Goal: Task Accomplishment & Management: Manage account settings

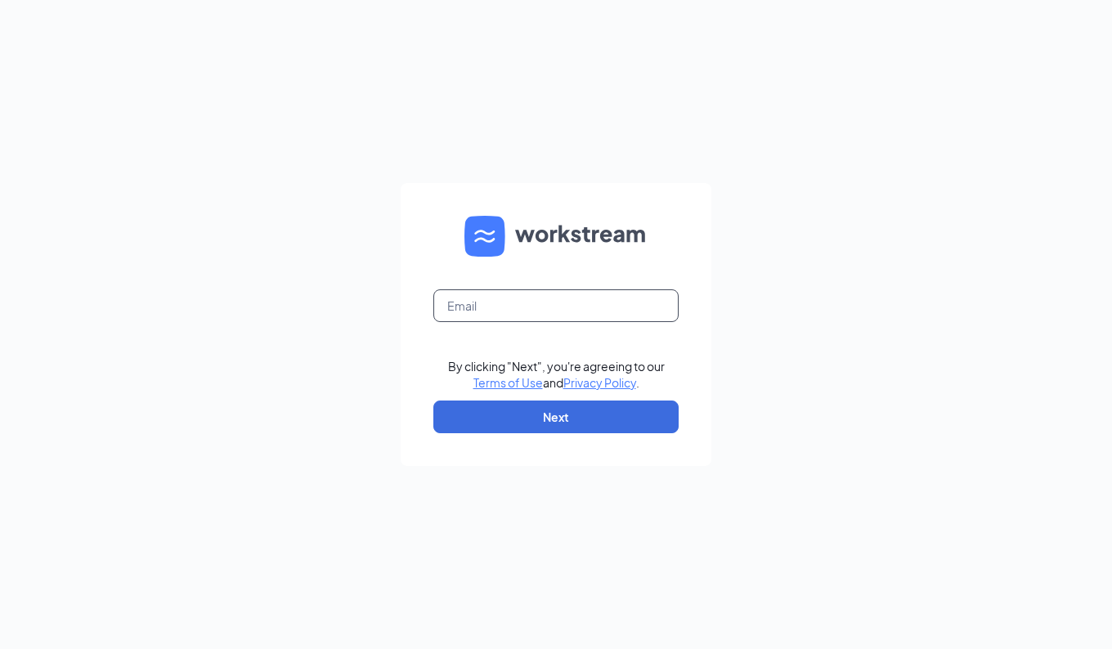
click at [486, 318] on input "text" at bounding box center [555, 306] width 245 height 33
type input "[EMAIL_ADDRESS][DOMAIN_NAME]"
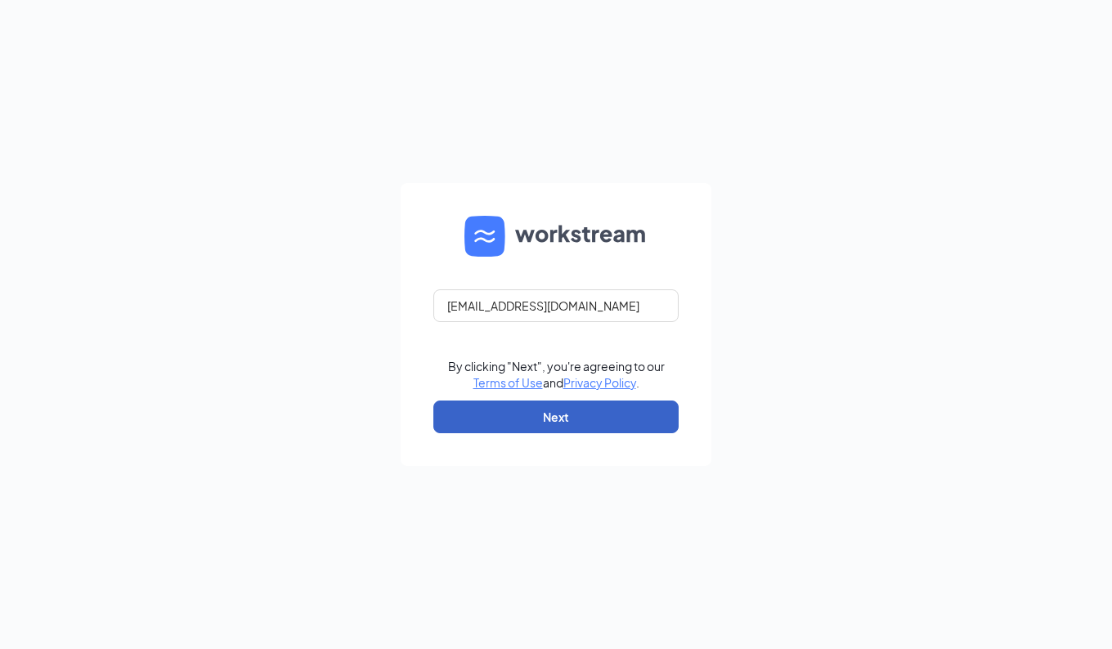
click at [544, 410] on button "Next" at bounding box center [555, 417] width 245 height 33
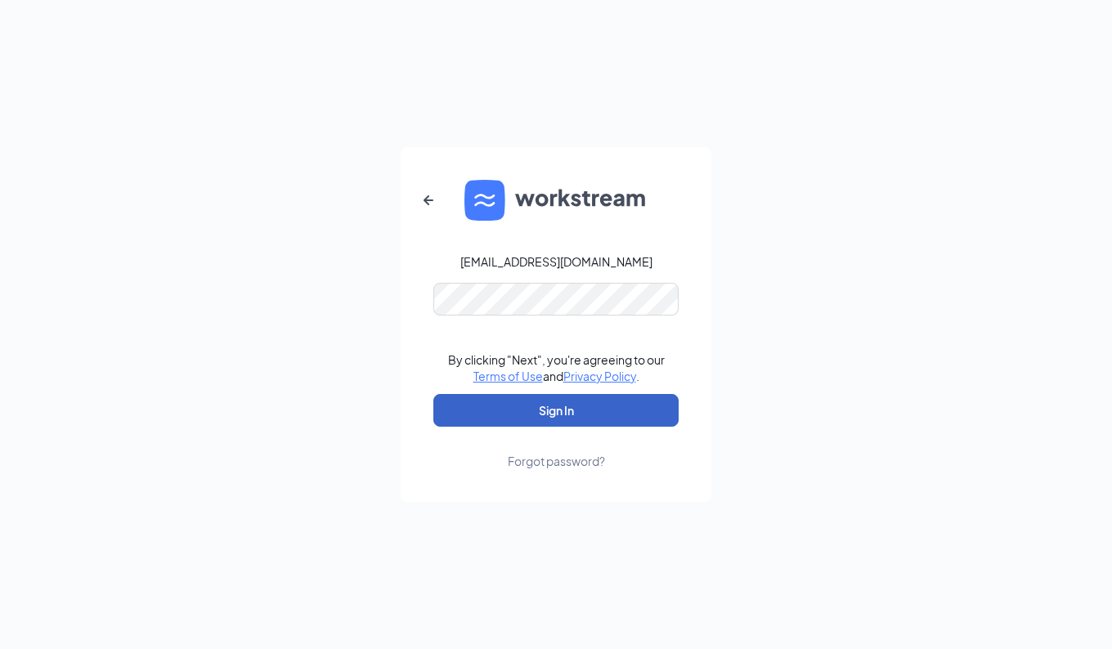
click at [561, 400] on button "Sign In" at bounding box center [555, 410] width 245 height 33
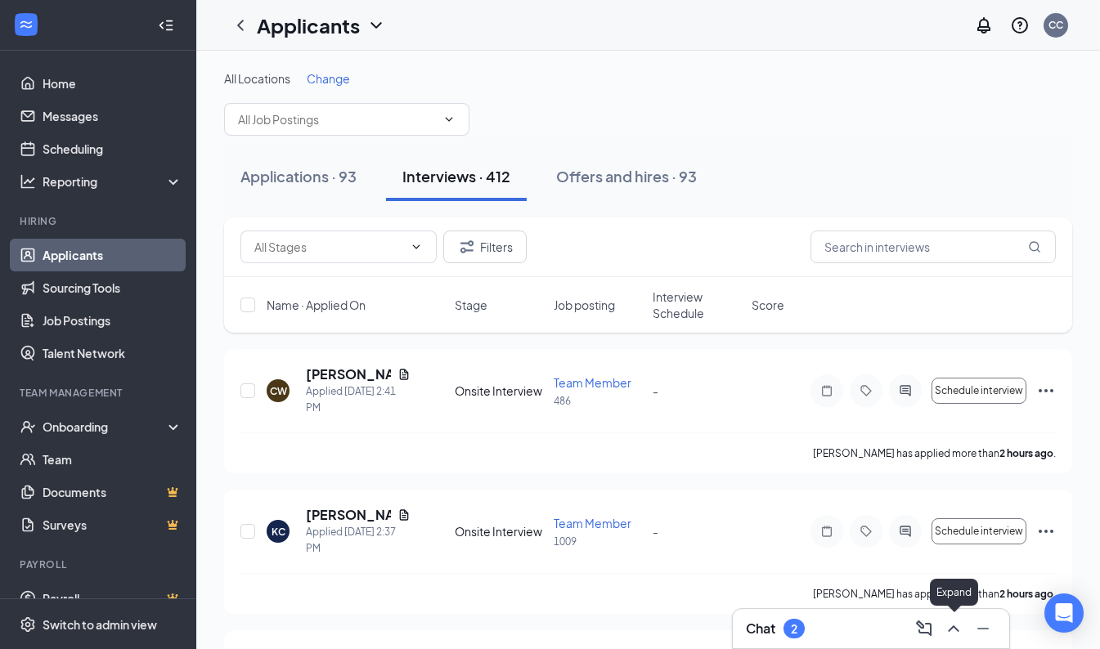
click at [956, 618] on button at bounding box center [954, 629] width 26 height 26
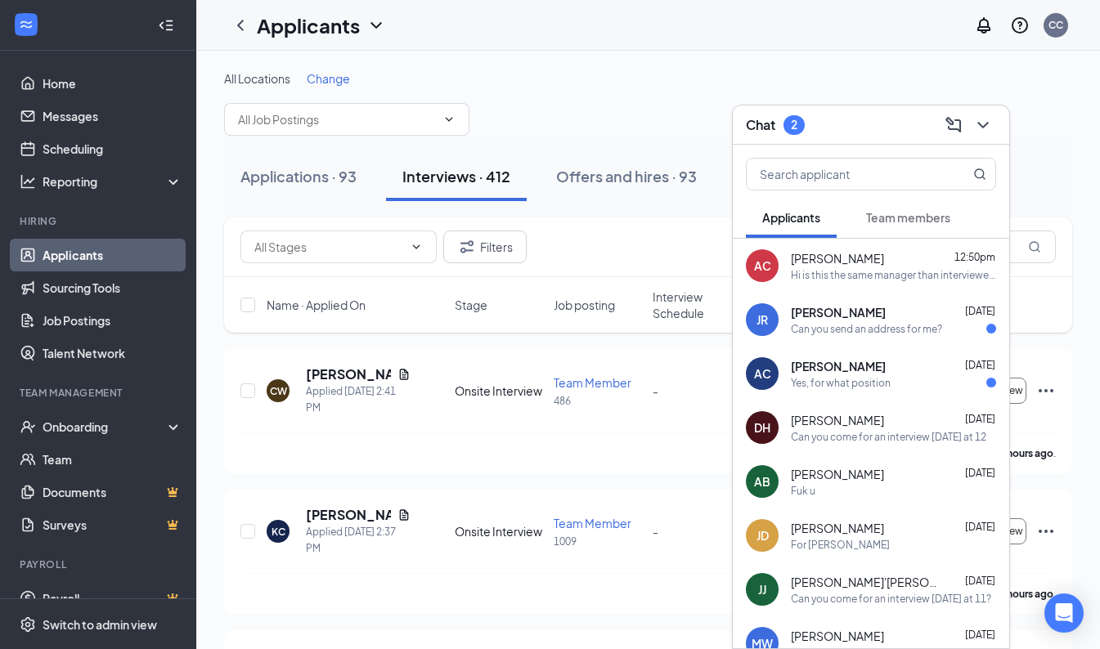
click at [869, 320] on div "[PERSON_NAME] [DATE] Can you send an address for me?" at bounding box center [893, 320] width 205 height 32
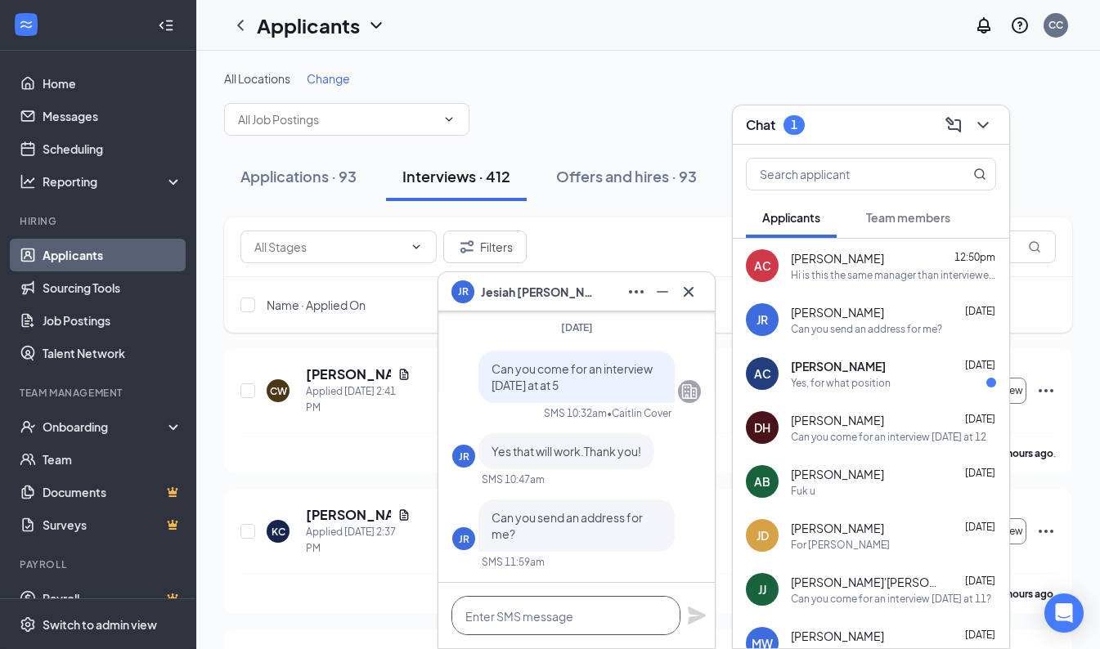
click at [519, 624] on textarea at bounding box center [565, 615] width 229 height 39
type textarea "[STREET_ADDRESS]"
click at [694, 608] on icon "Plane" at bounding box center [697, 616] width 20 height 20
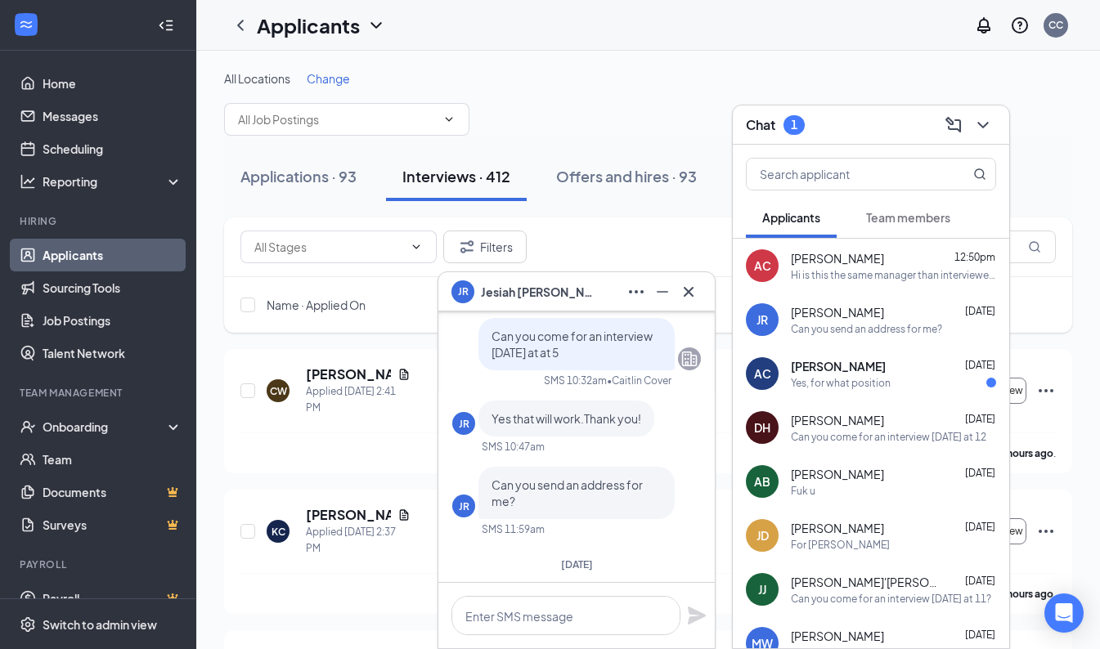
scroll to position [-112, 0]
drag, startPoint x: 984, startPoint y: 140, endPoint x: 984, endPoint y: 131, distance: 9.0
click at [984, 131] on div "Chat 1" at bounding box center [871, 125] width 276 height 39
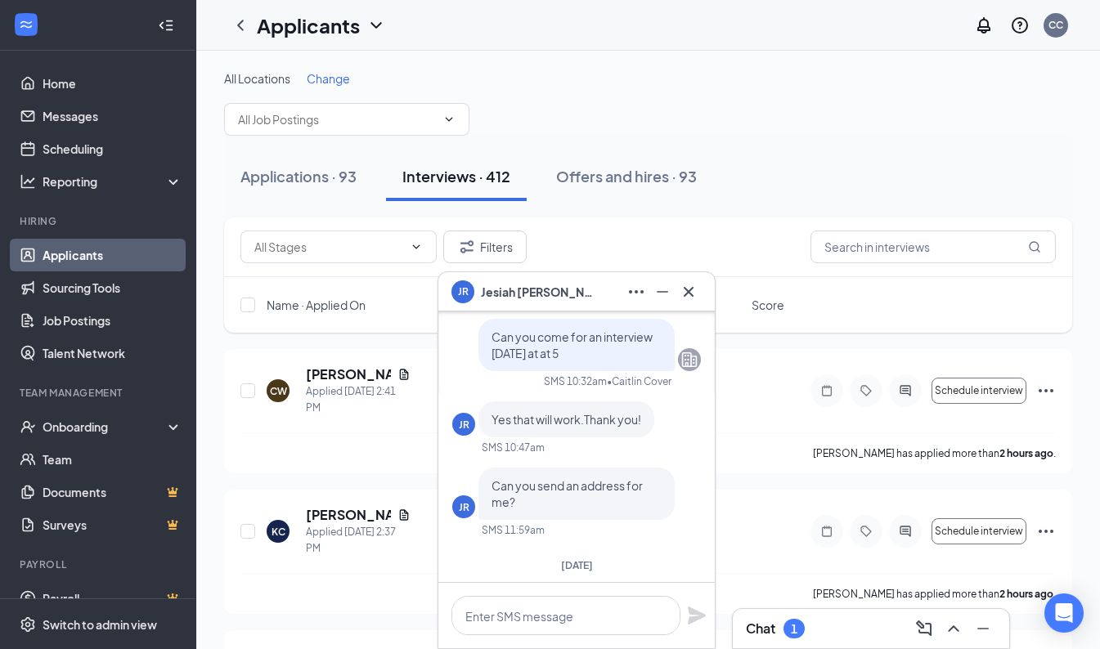
click at [984, 131] on div "All Locations Change" at bounding box center [648, 102] width 848 height 65
click at [893, 245] on input "text" at bounding box center [933, 247] width 245 height 33
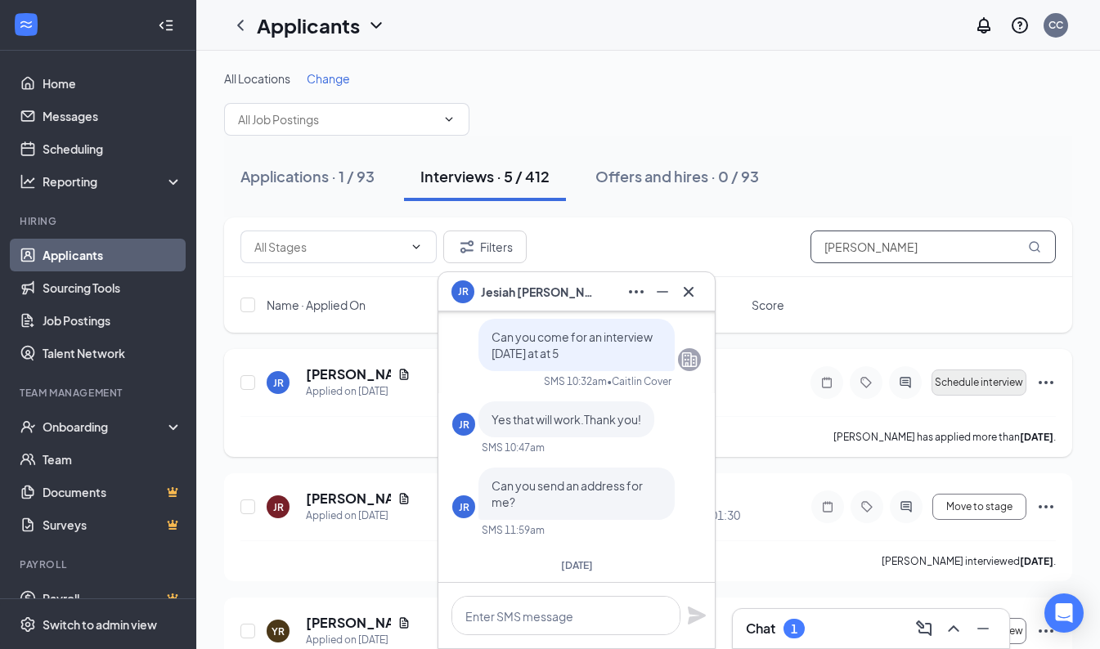
type input "[PERSON_NAME]"
click at [950, 380] on span "Schedule interview" at bounding box center [979, 382] width 88 height 11
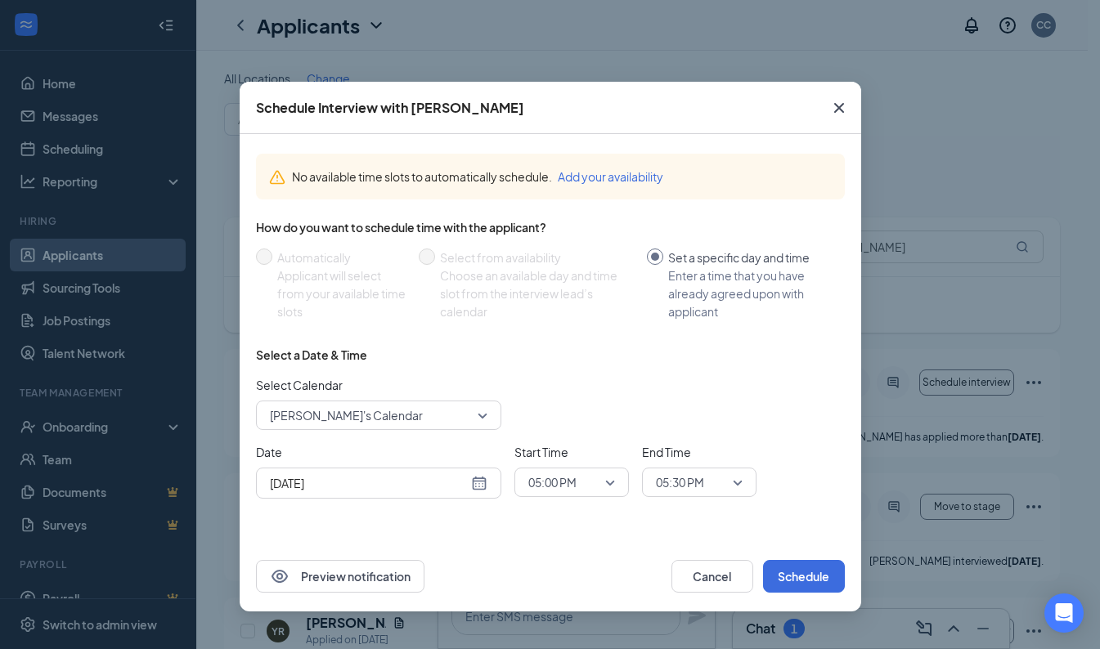
click at [405, 488] on input "[DATE]" at bounding box center [369, 483] width 198 height 18
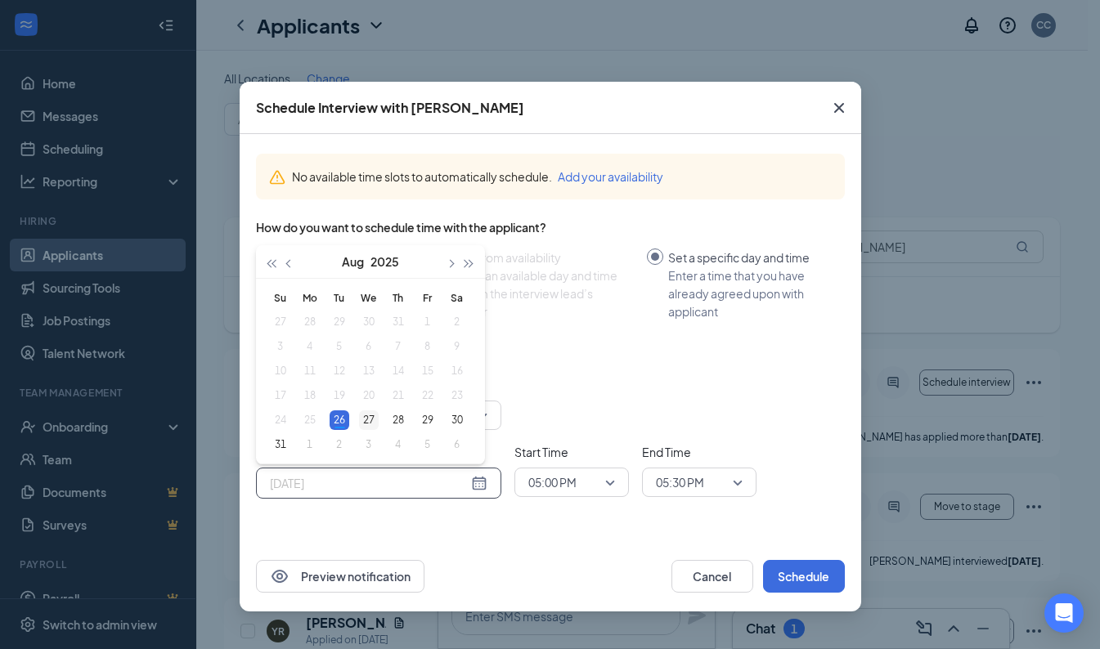
type input "[DATE]"
click at [368, 415] on div "27" at bounding box center [369, 421] width 20 height 20
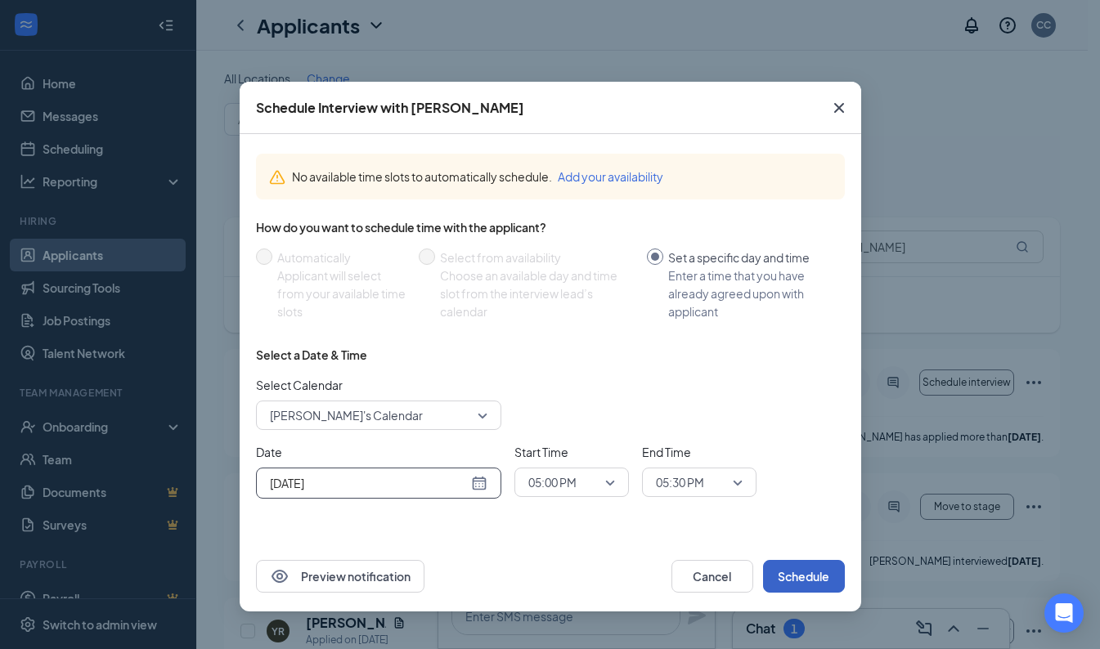
click at [788, 564] on button "Schedule" at bounding box center [804, 576] width 82 height 33
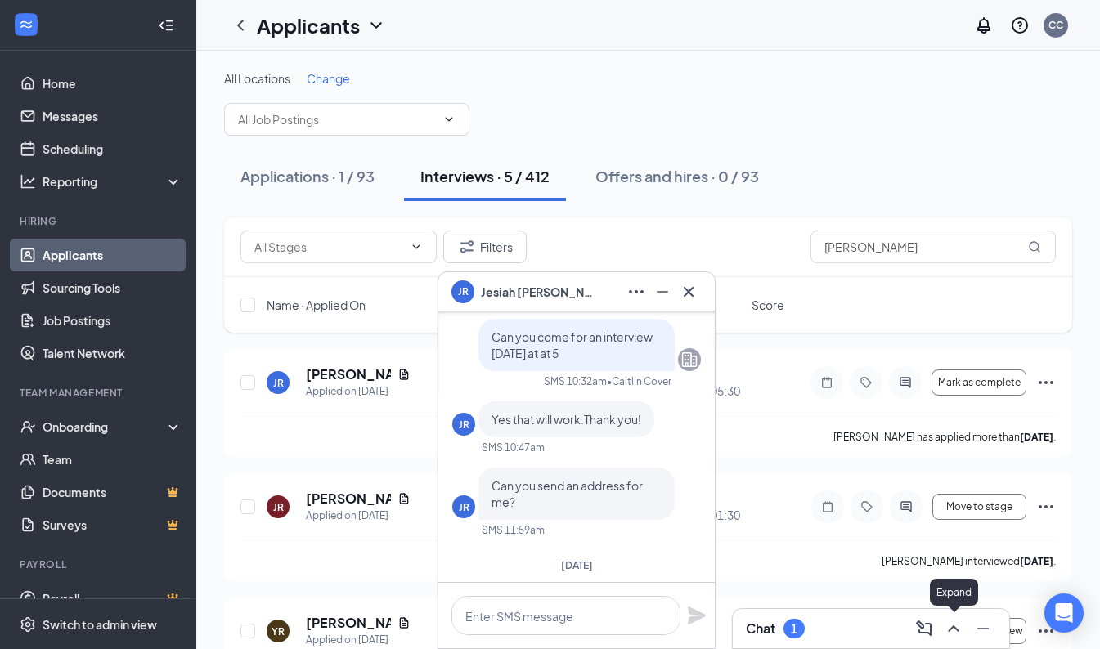
click at [953, 617] on button at bounding box center [954, 629] width 26 height 26
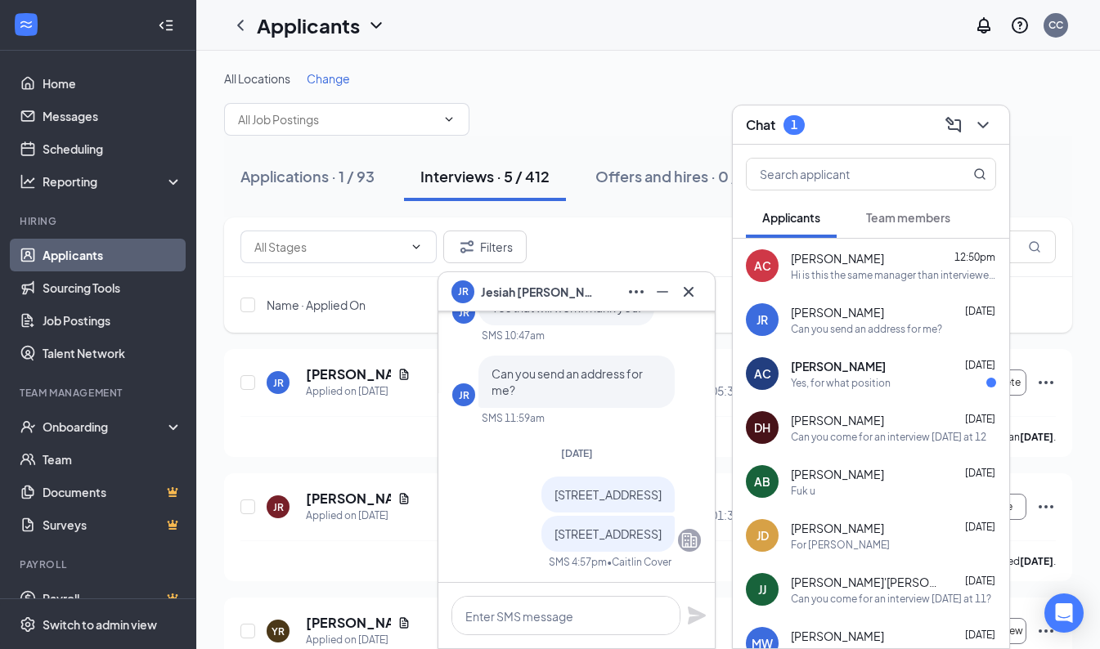
click at [857, 372] on span "[PERSON_NAME]" at bounding box center [838, 366] width 95 height 16
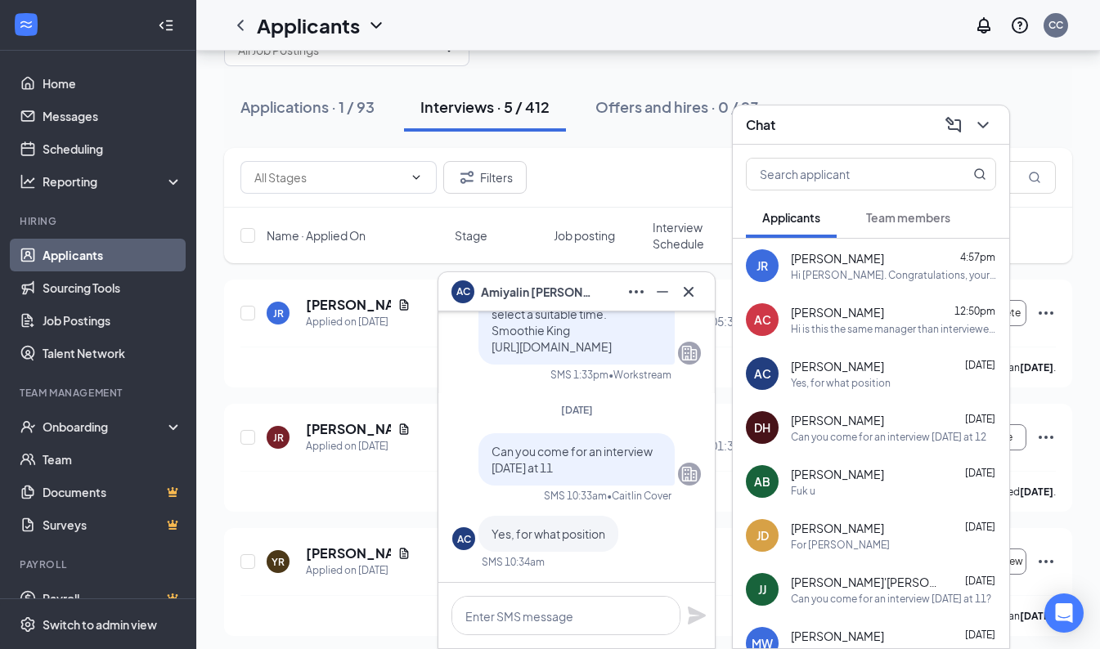
scroll to position [69, 0]
click at [690, 288] on icon "Cross" at bounding box center [689, 292] width 20 height 20
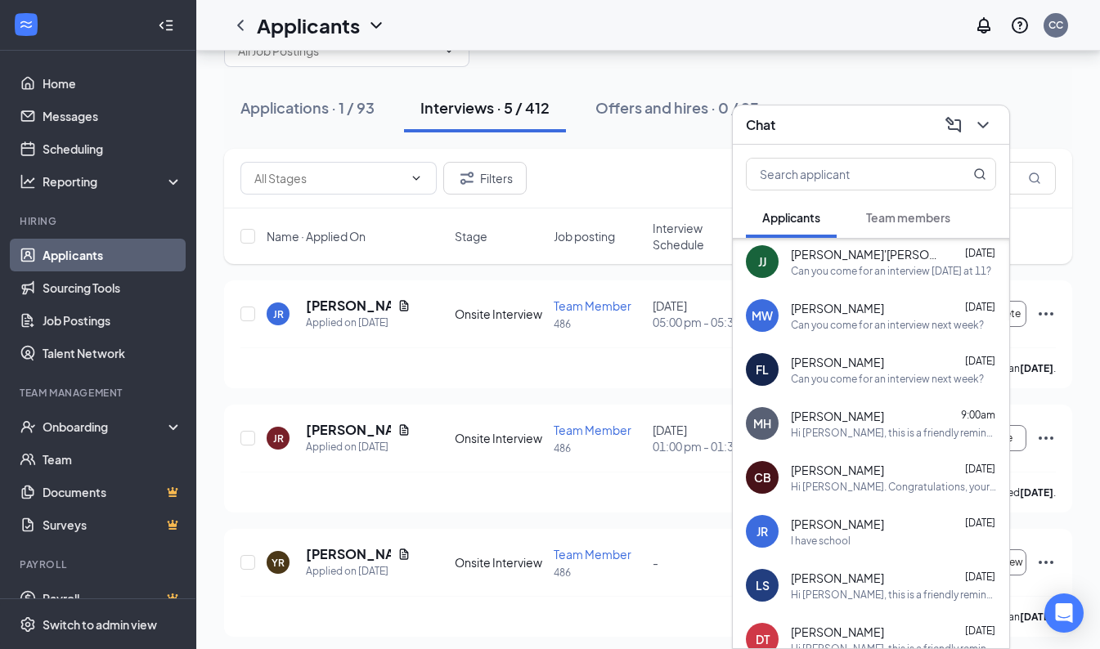
scroll to position [329, 0]
click at [990, 120] on icon "ChevronDown" at bounding box center [983, 125] width 20 height 20
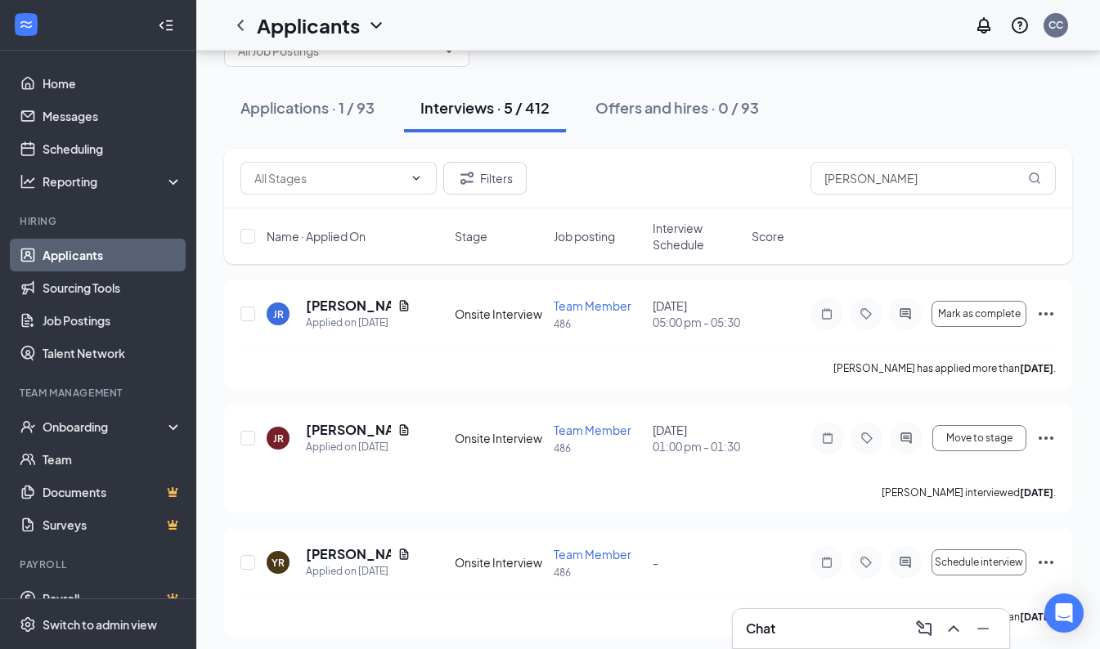
scroll to position [0, 0]
click at [936, 166] on input "[PERSON_NAME]" at bounding box center [933, 178] width 245 height 33
type input "r"
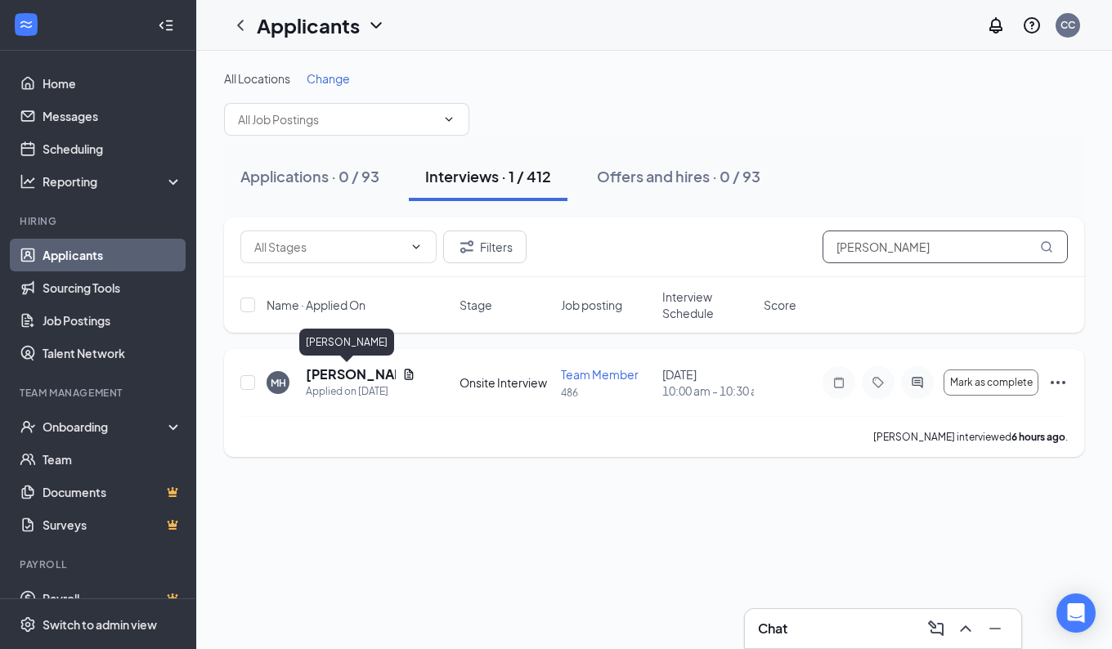
type input "[PERSON_NAME]"
click at [344, 378] on h5 "[PERSON_NAME]" at bounding box center [351, 375] width 90 height 18
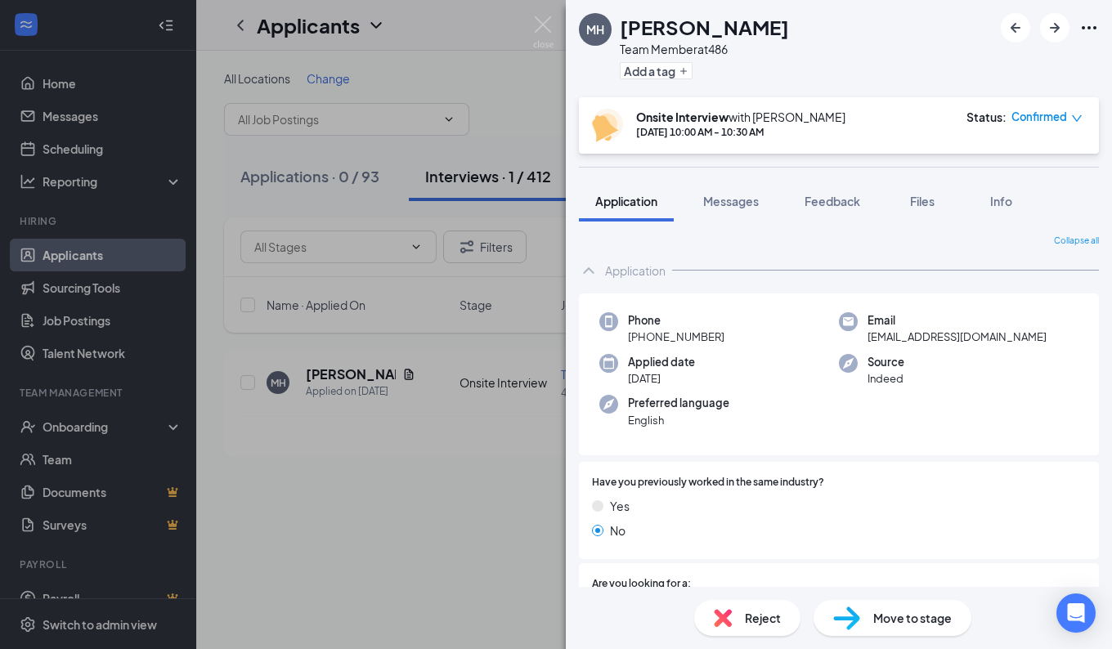
drag, startPoint x: 642, startPoint y: 337, endPoint x: 735, endPoint y: 342, distance: 93.4
click at [735, 342] on div "Phone [PHONE_NUMBER]" at bounding box center [720, 329] width 240 height 34
drag, startPoint x: 735, startPoint y: 342, endPoint x: 685, endPoint y: 335, distance: 51.2
copy span "[PHONE_NUMBER]"
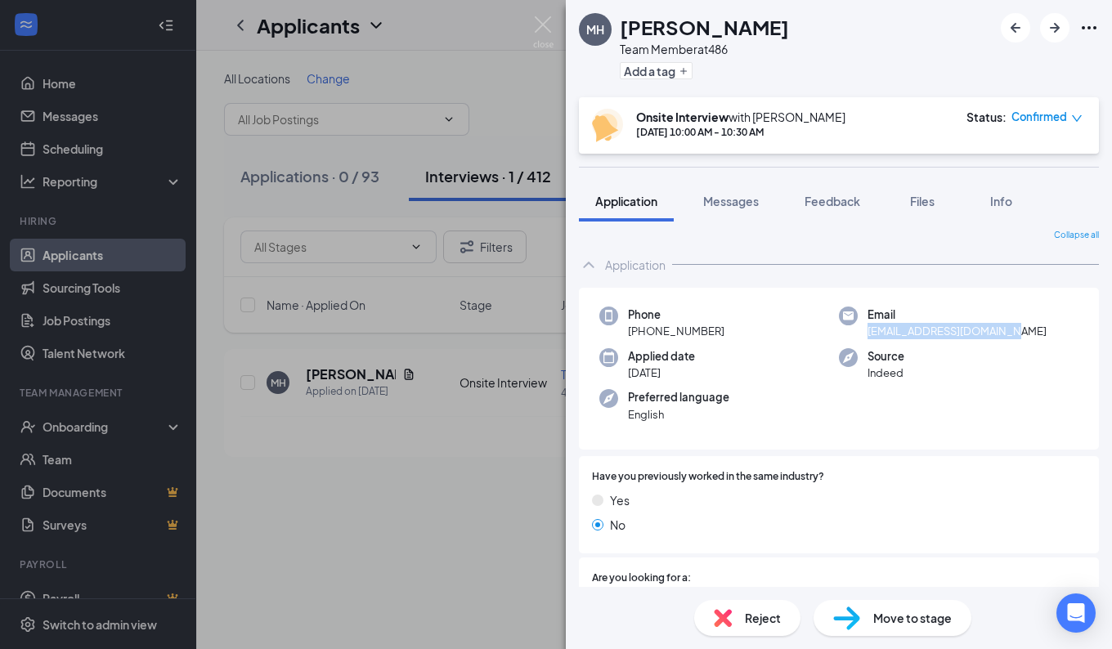
drag, startPoint x: 858, startPoint y: 335, endPoint x: 1027, endPoint y: 327, distance: 169.5
click at [1027, 327] on div "Email [EMAIL_ADDRESS][DOMAIN_NAME]" at bounding box center [959, 324] width 240 height 34
copy span "[EMAIL_ADDRESS][DOMAIN_NAME]"
click at [733, 460] on div "Have you previously worked in the same industry? Yes No" at bounding box center [839, 504] width 520 height 97
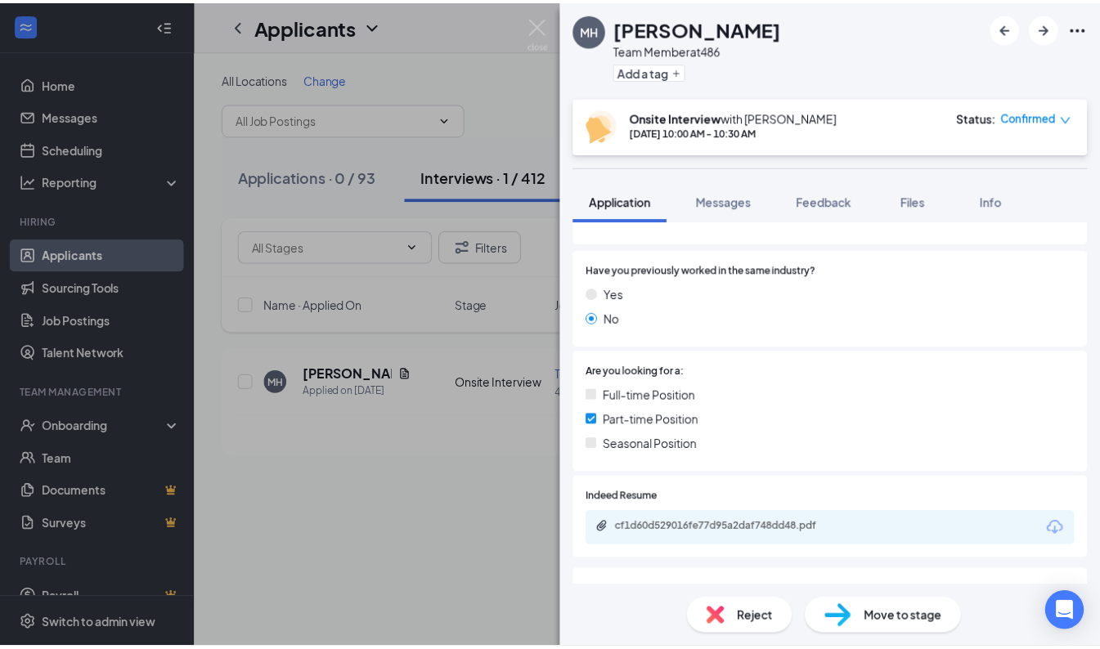
scroll to position [0, 0]
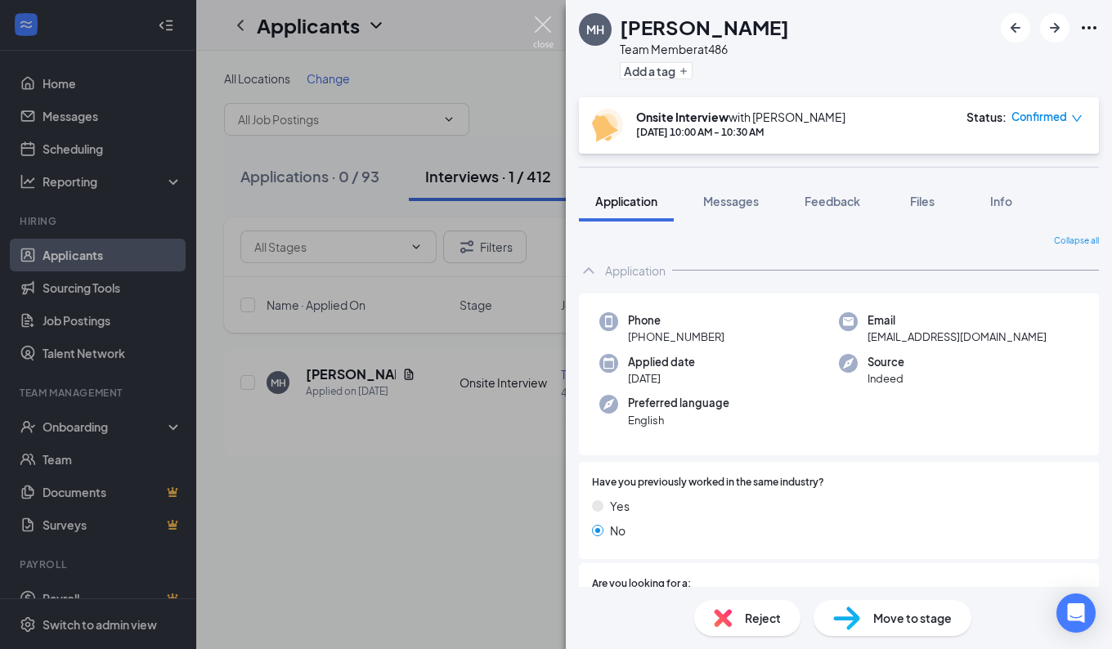
click at [546, 29] on img at bounding box center [543, 32] width 20 height 32
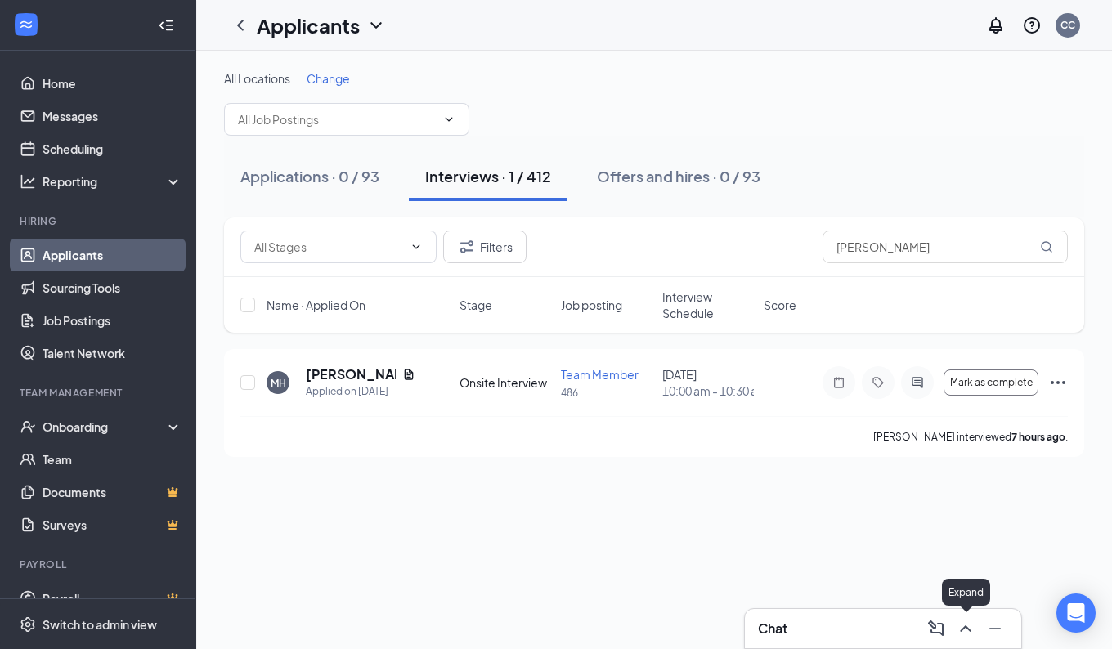
click at [971, 632] on icon "ChevronUp" at bounding box center [966, 629] width 20 height 20
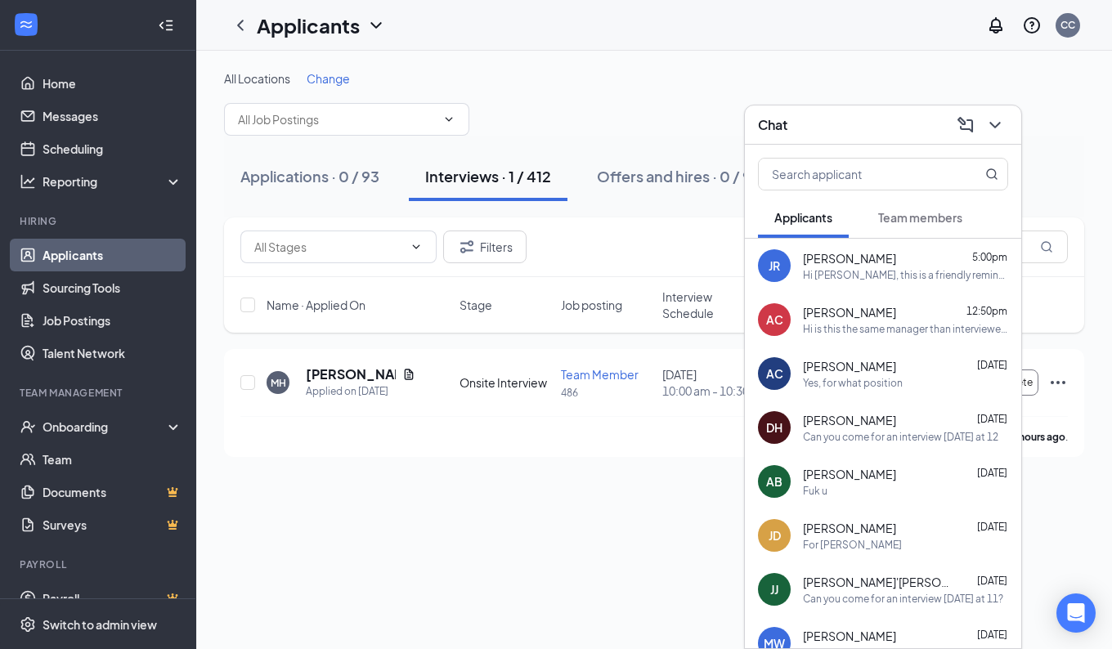
click at [1004, 138] on div "Chat" at bounding box center [883, 125] width 276 height 39
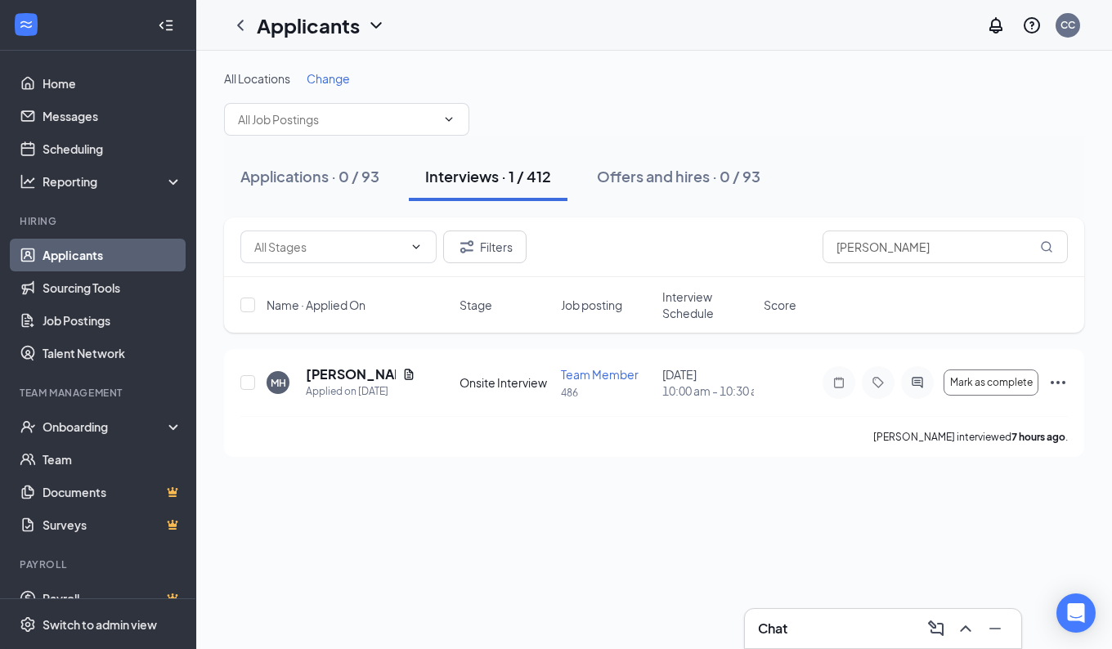
click at [65, 261] on link "Applicants" at bounding box center [113, 255] width 140 height 33
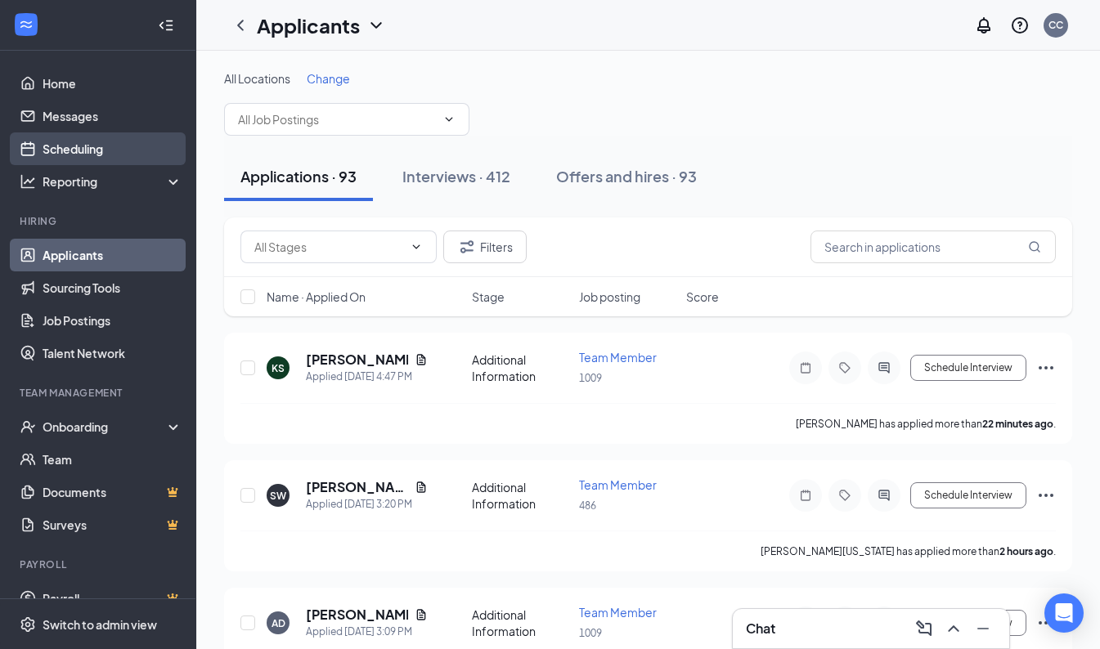
click at [74, 160] on link "Scheduling" at bounding box center [113, 148] width 140 height 33
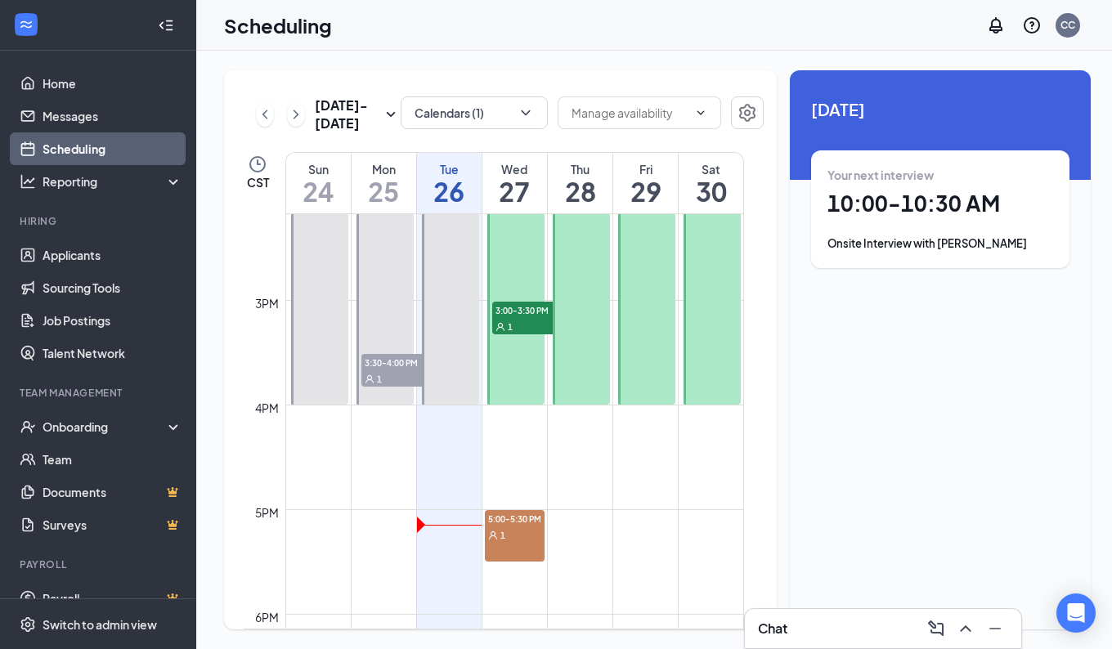
scroll to position [1482, 0]
click at [504, 534] on span "1" at bounding box center [503, 537] width 5 height 11
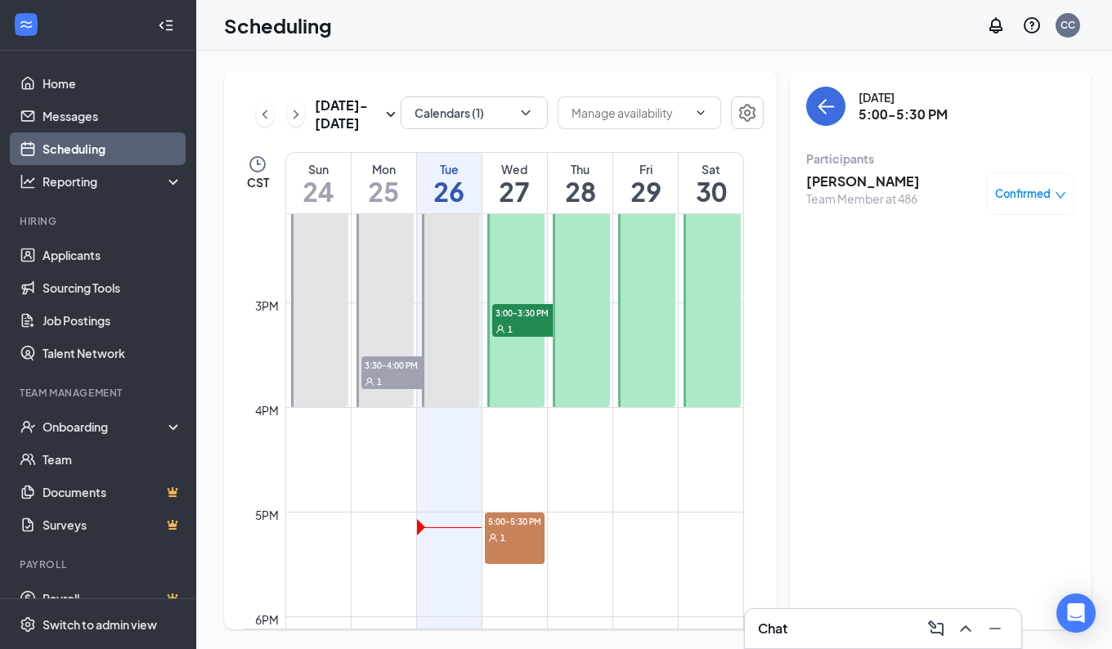
click at [798, 98] on div "[DATE] 5:00-5:30 PM Participants [PERSON_NAME] Team Member at 486 Confirmed" at bounding box center [940, 349] width 301 height 559
click at [807, 101] on button "back-button" at bounding box center [825, 106] width 39 height 39
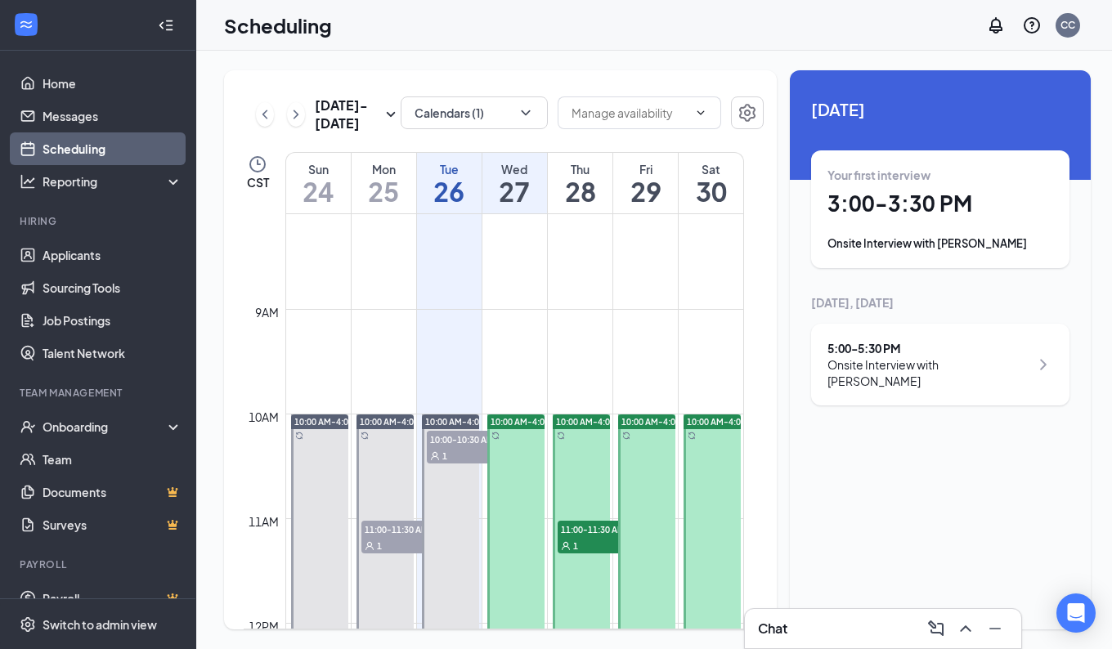
scroll to position [935, 0]
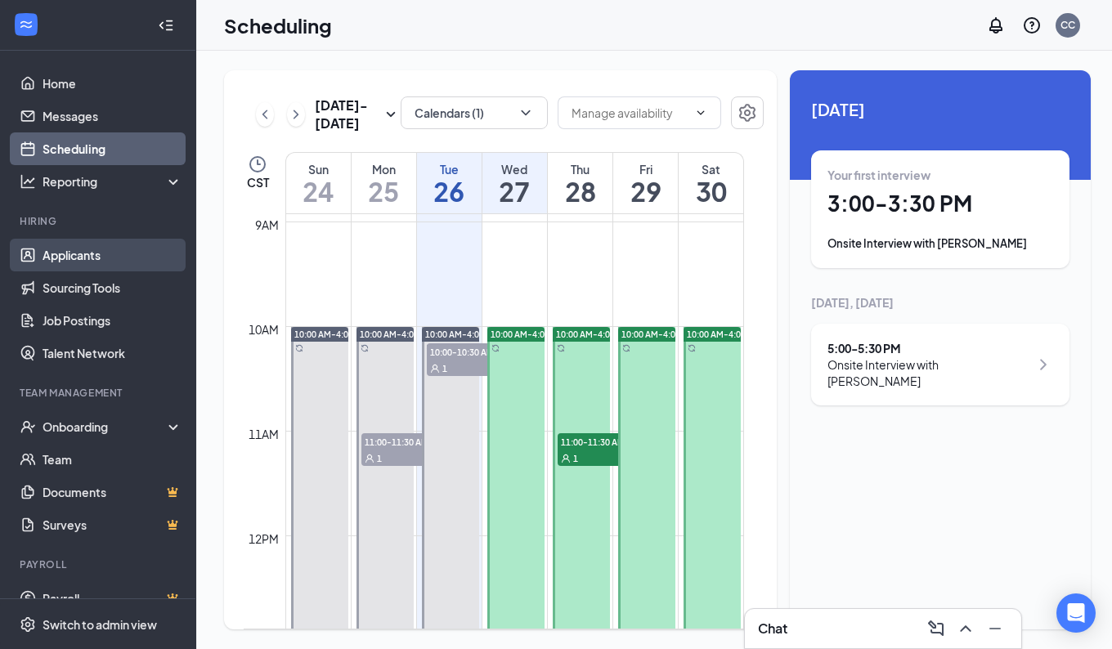
click at [82, 265] on link "Applicants" at bounding box center [113, 255] width 140 height 33
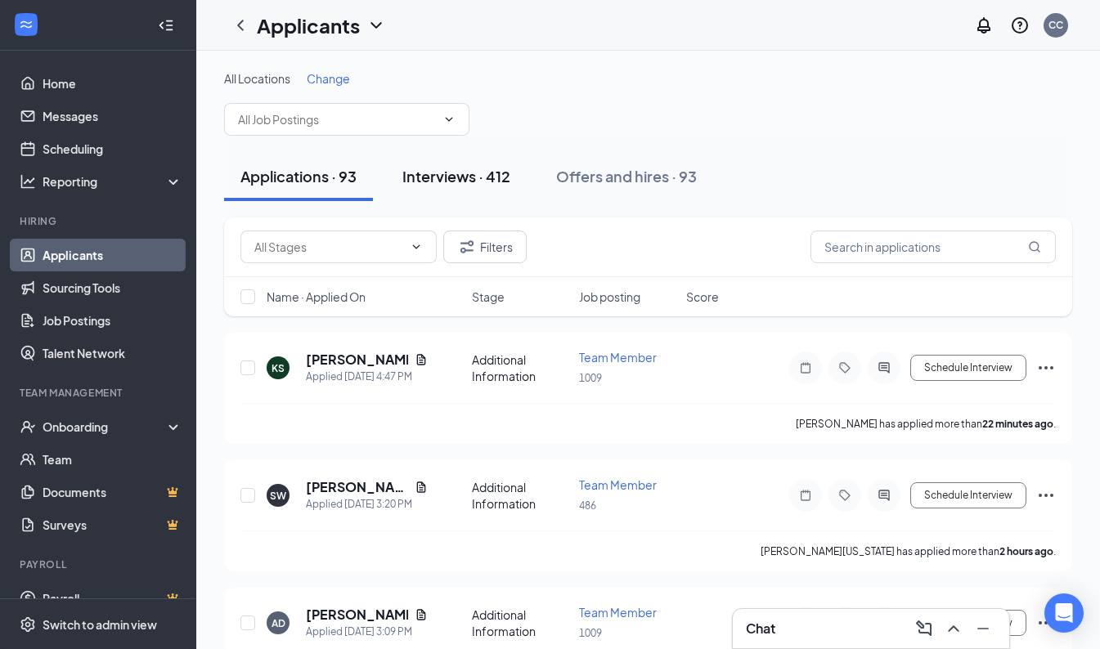
click at [438, 176] on div "Interviews · 412" at bounding box center [456, 176] width 108 height 20
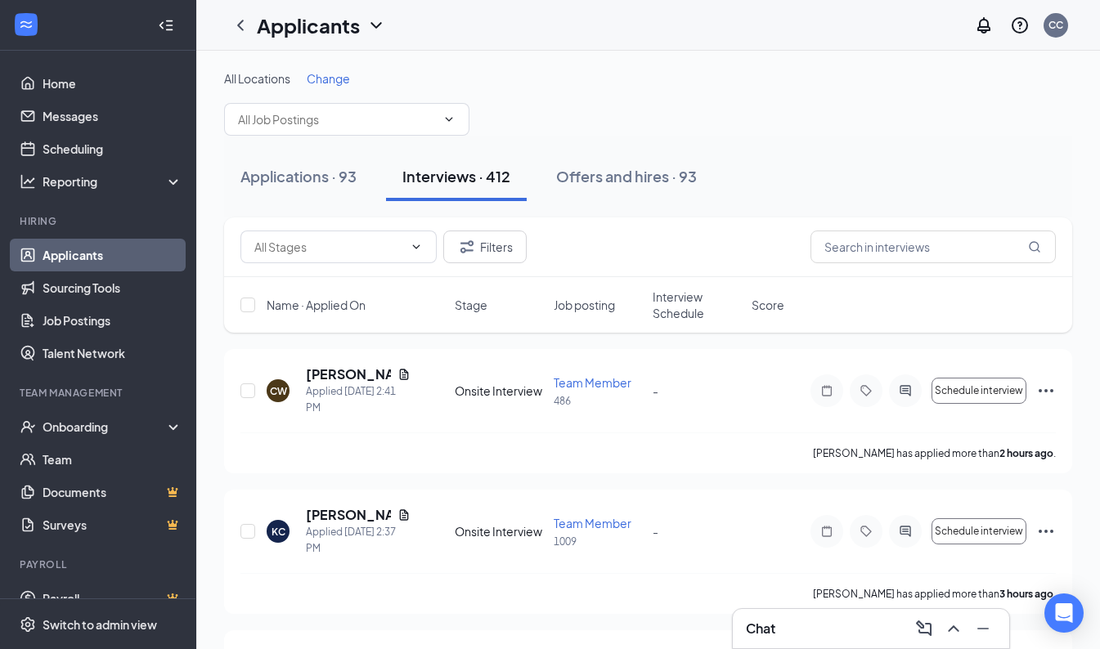
click at [329, 73] on span "Change" at bounding box center [328, 78] width 43 height 15
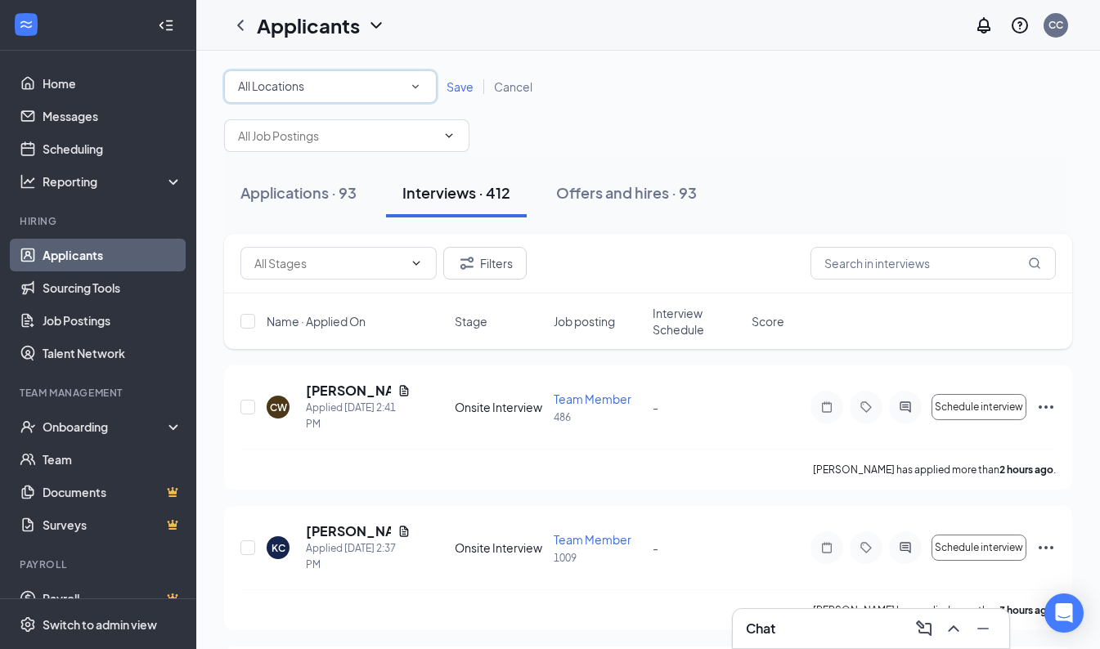
click at [322, 88] on div "All Locations" at bounding box center [330, 87] width 185 height 20
click at [305, 178] on div "1009" at bounding box center [330, 172] width 186 height 20
click at [456, 81] on span "Save" at bounding box center [460, 86] width 27 height 15
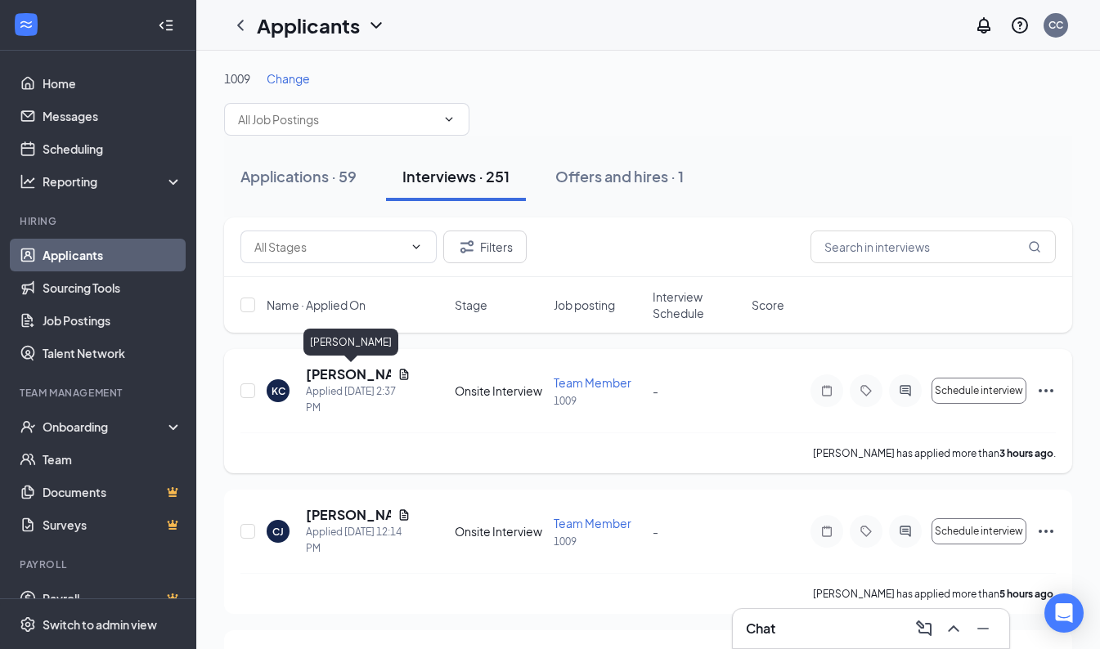
click at [335, 372] on h5 "[PERSON_NAME]" at bounding box center [348, 375] width 85 height 18
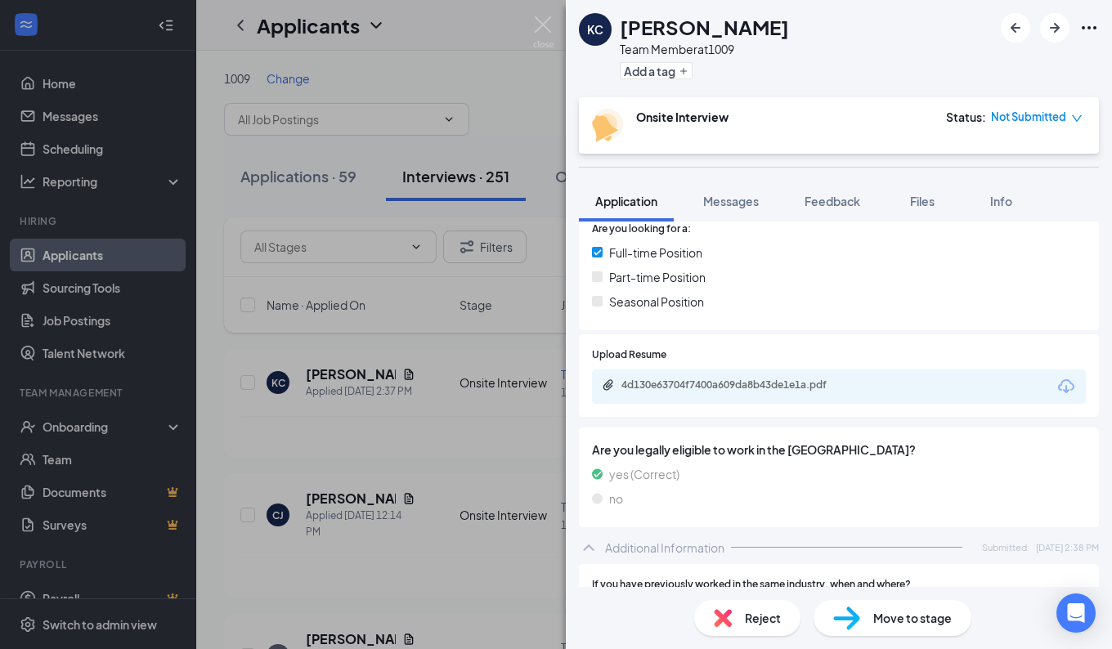
scroll to position [399, 0]
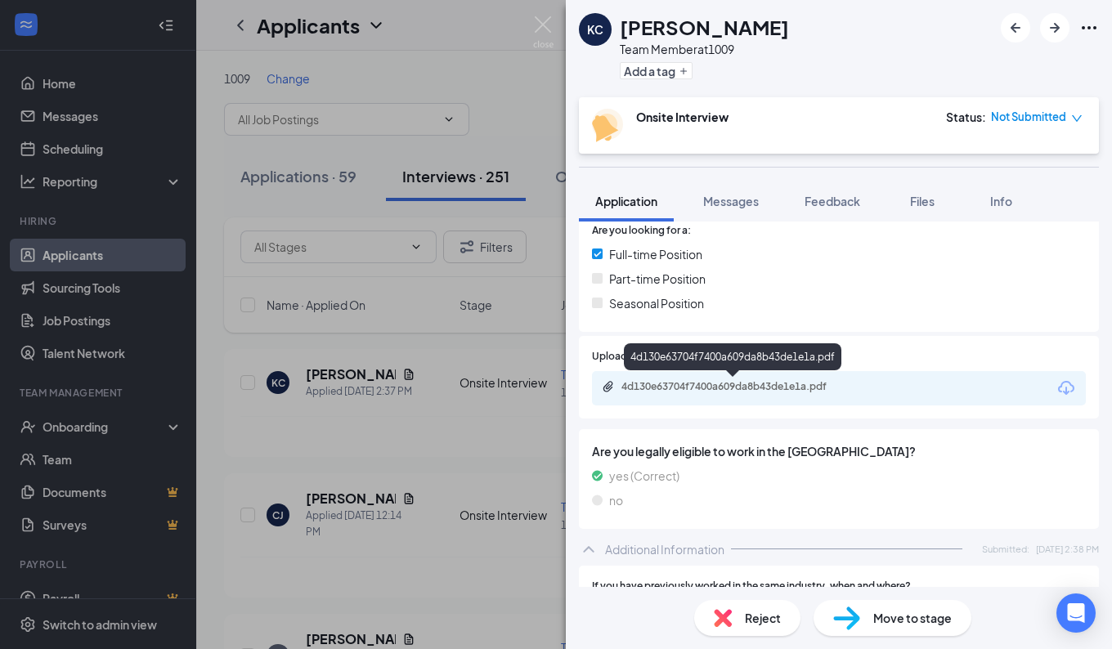
click at [764, 393] on div "4d130e63704f7400a609da8b43de1e1a.pdf" at bounding box center [736, 386] width 229 height 13
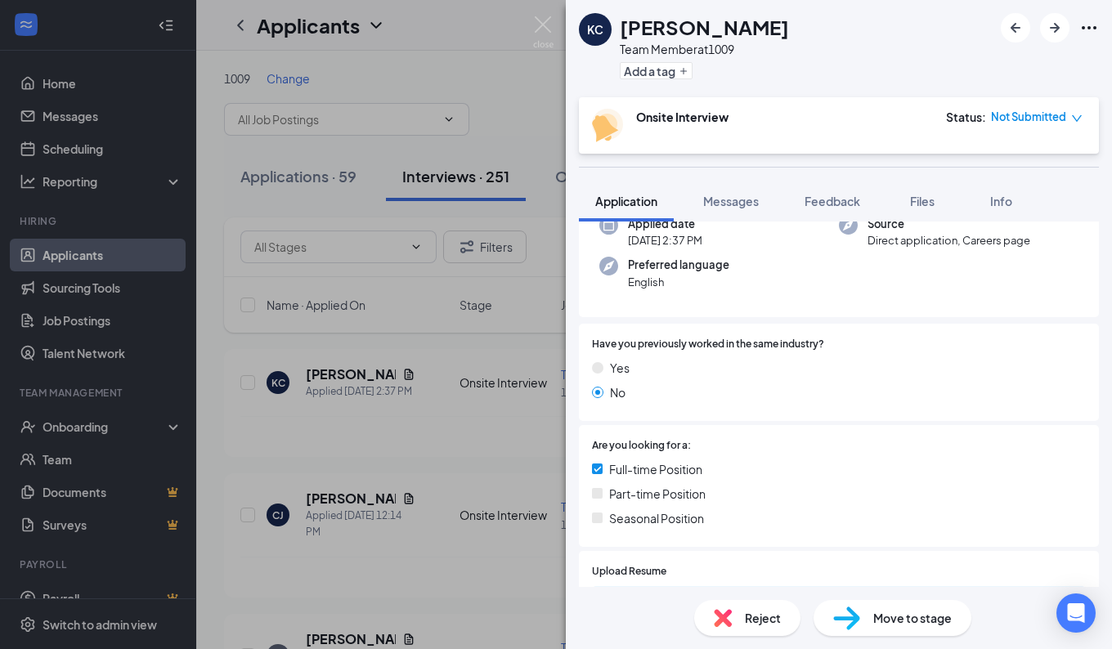
scroll to position [184, 0]
click at [736, 195] on span "Messages" at bounding box center [731, 201] width 56 height 15
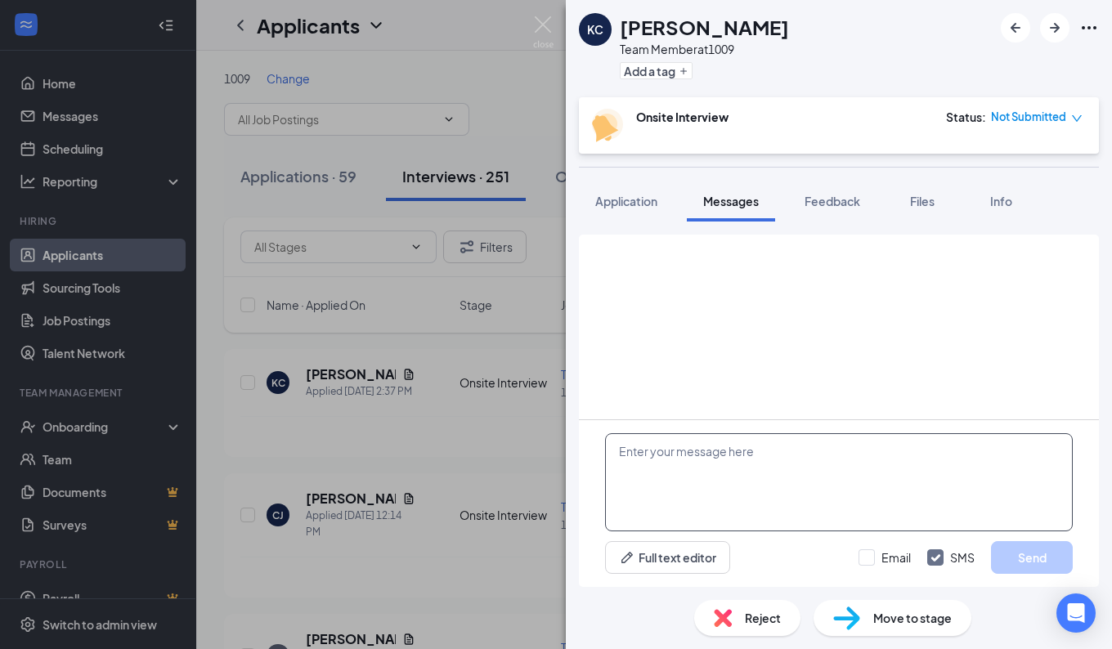
click at [679, 485] on textarea at bounding box center [839, 482] width 468 height 98
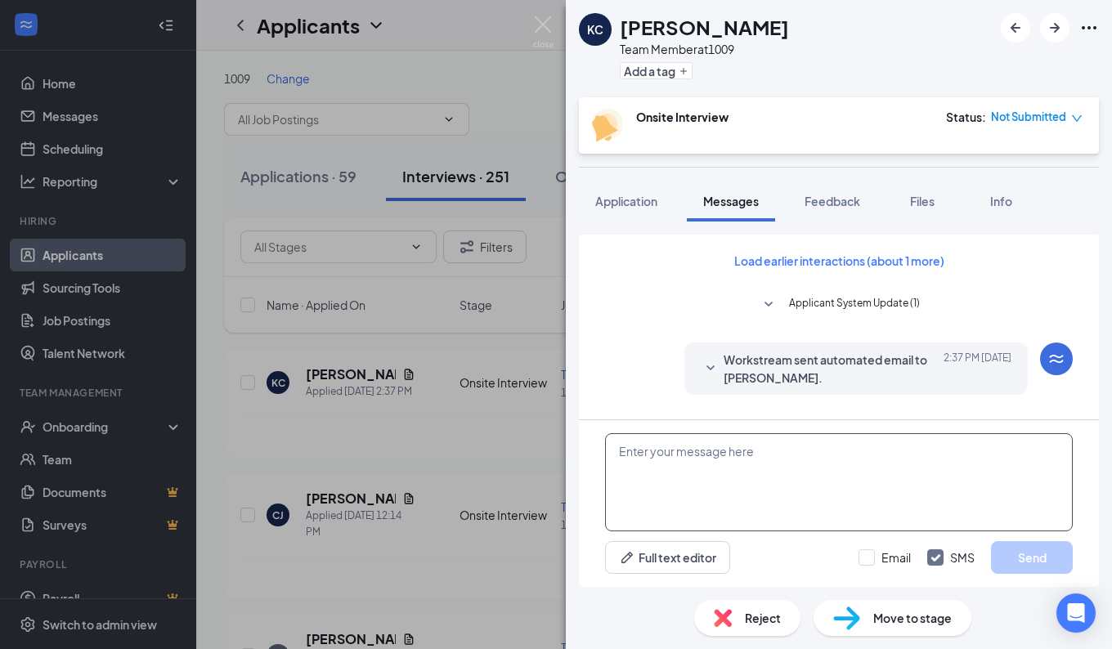
scroll to position [530, 0]
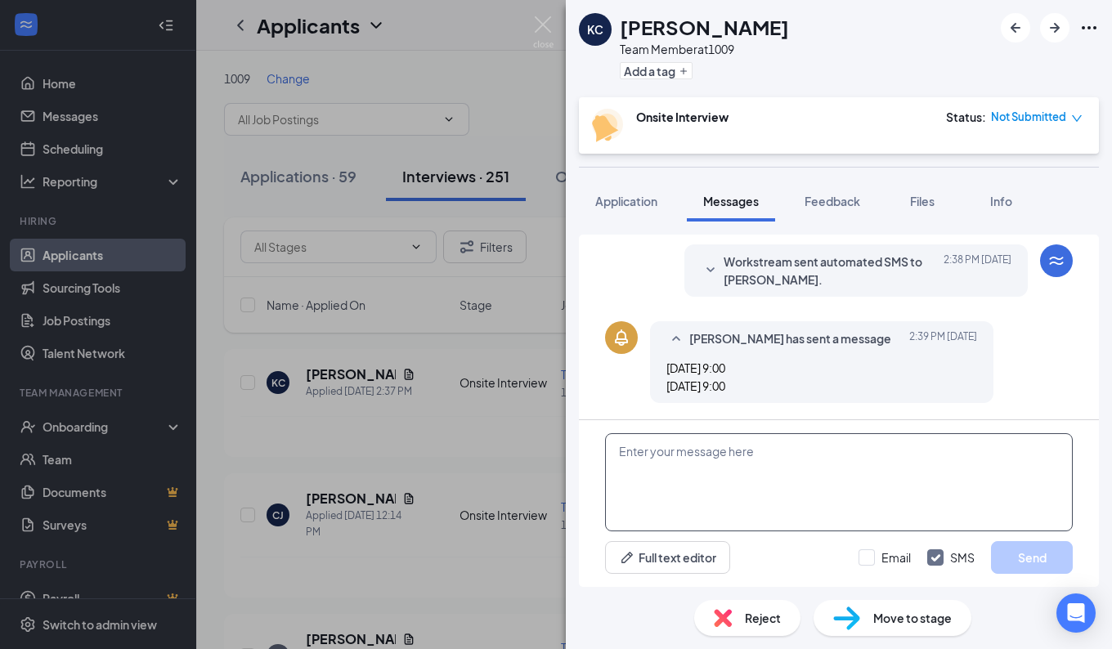
click at [712, 472] on textarea at bounding box center [839, 482] width 468 height 98
type textarea "Can you come for an interview at 9 am [DATE]"
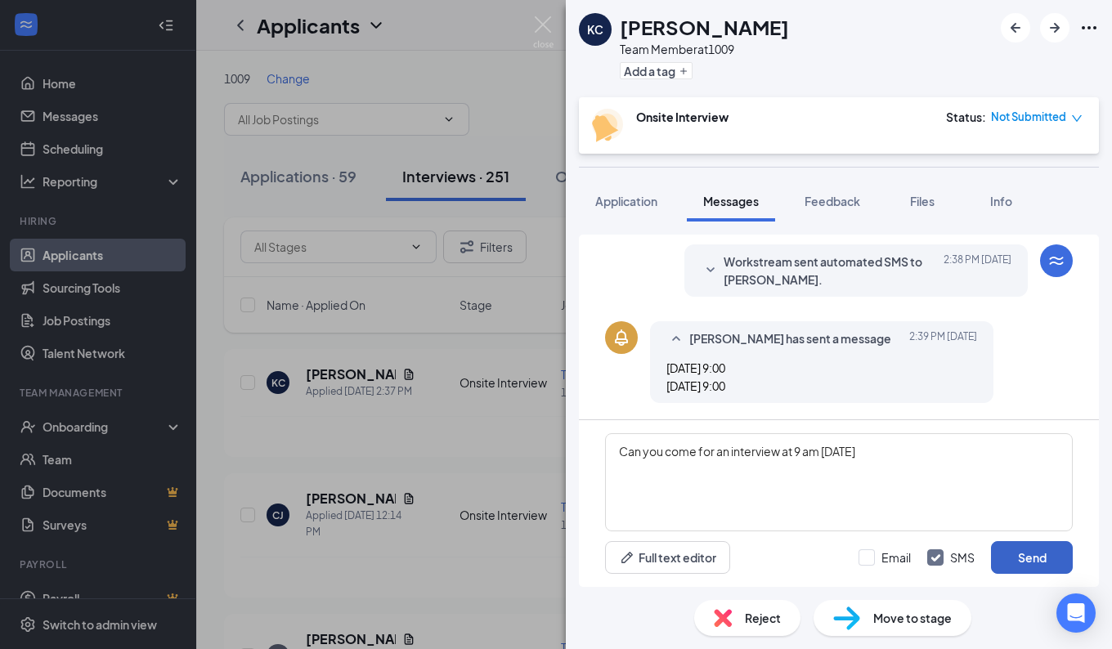
click at [1027, 555] on button "Send" at bounding box center [1032, 557] width 82 height 33
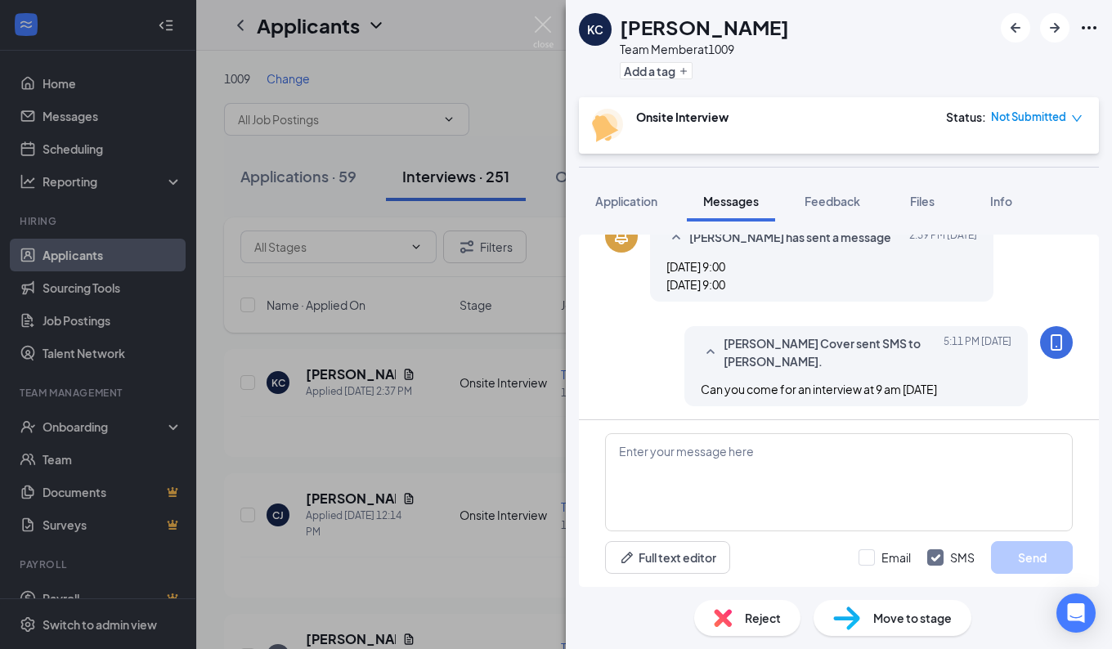
scroll to position [635, 0]
click at [1062, 32] on icon "ArrowRight" at bounding box center [1055, 28] width 20 height 20
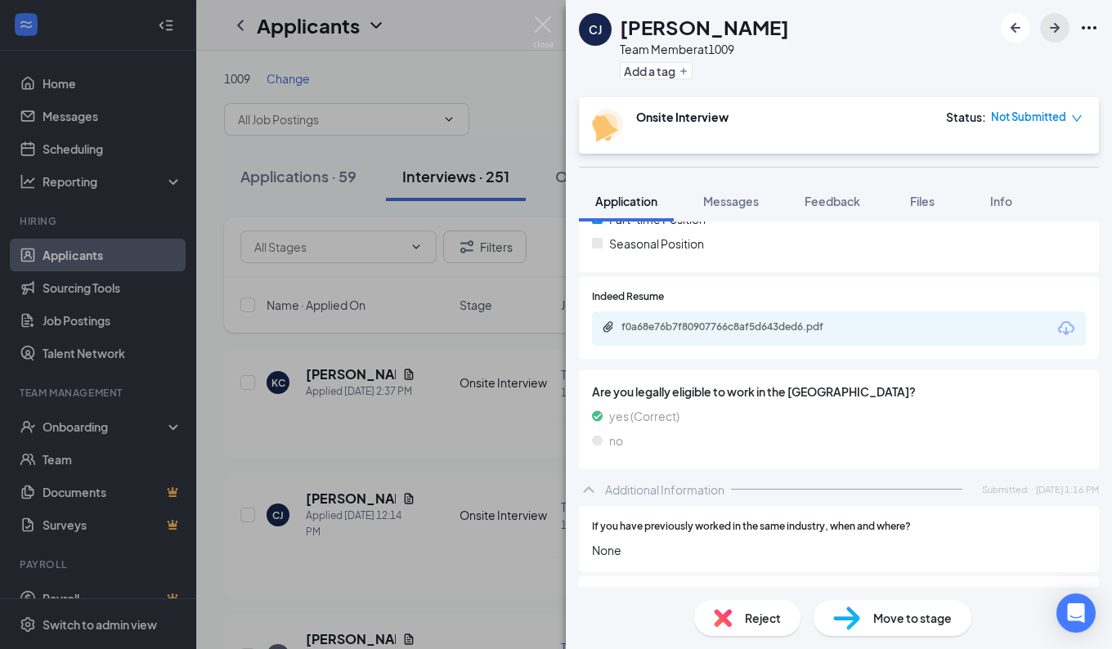
scroll to position [457, 0]
click at [703, 321] on div "f0a68e76b7f80907766c8af5d643ded6.pdf" at bounding box center [839, 330] width 494 height 34
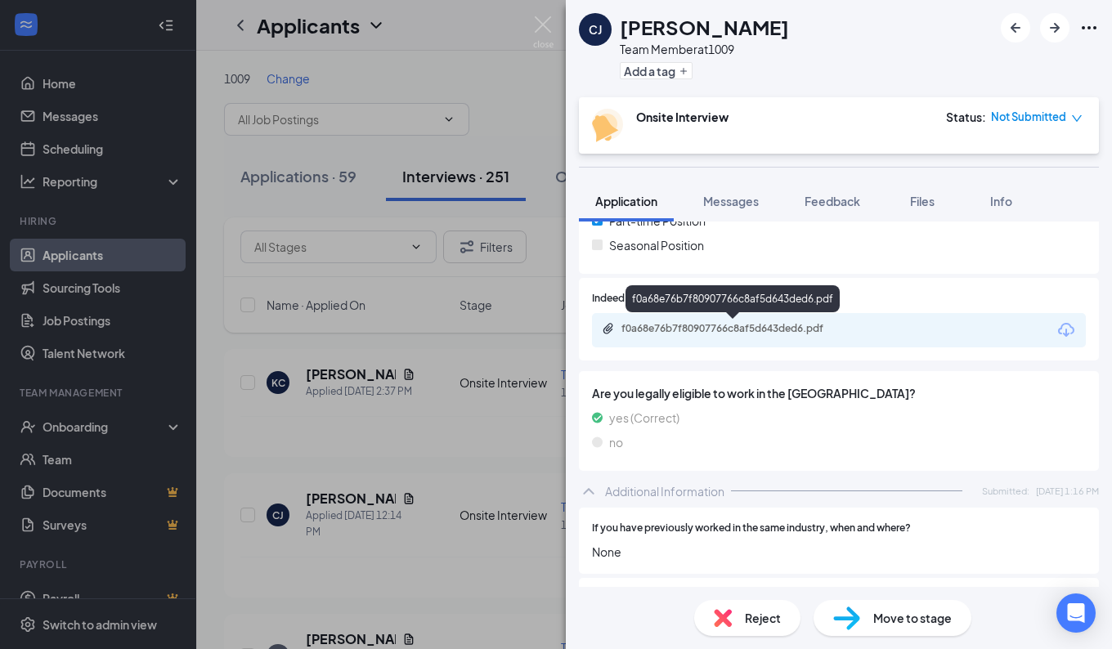
click at [706, 335] on div "f0a68e76b7f80907766c8af5d643ded6.pdf" at bounding box center [734, 330] width 265 height 16
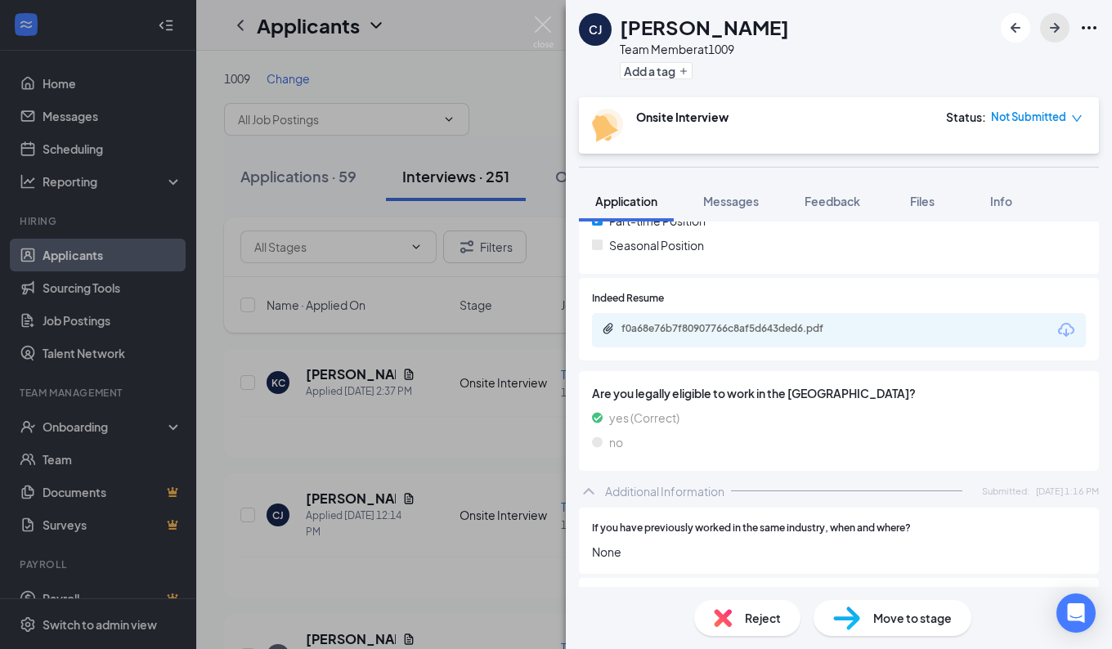
click at [1050, 25] on icon "ArrowRight" at bounding box center [1055, 28] width 20 height 20
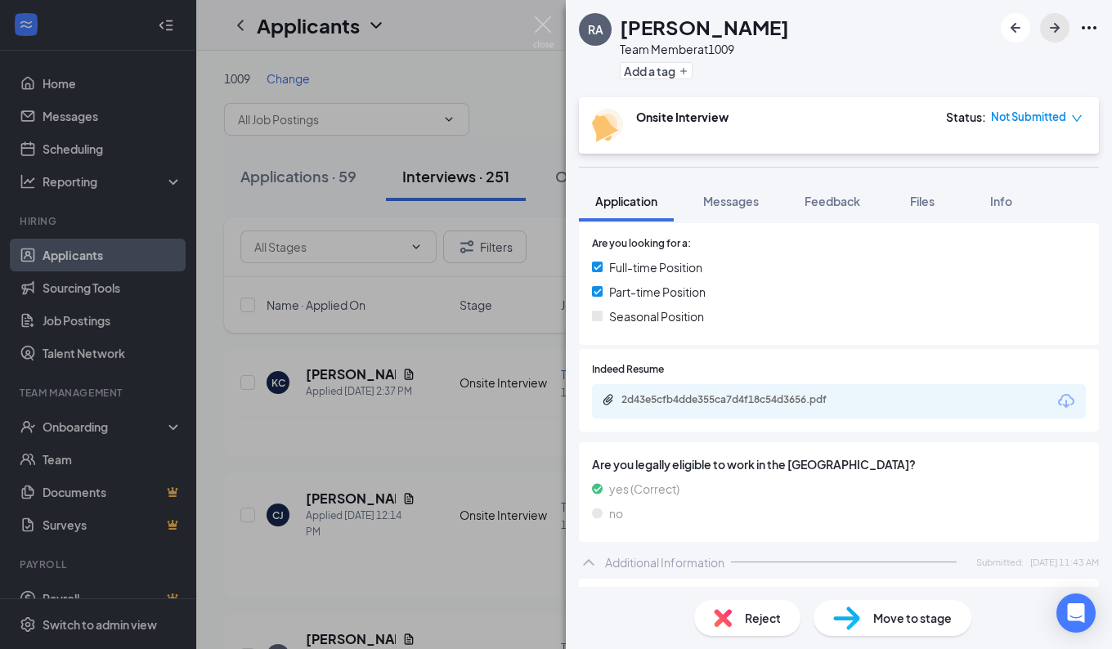
scroll to position [249, 0]
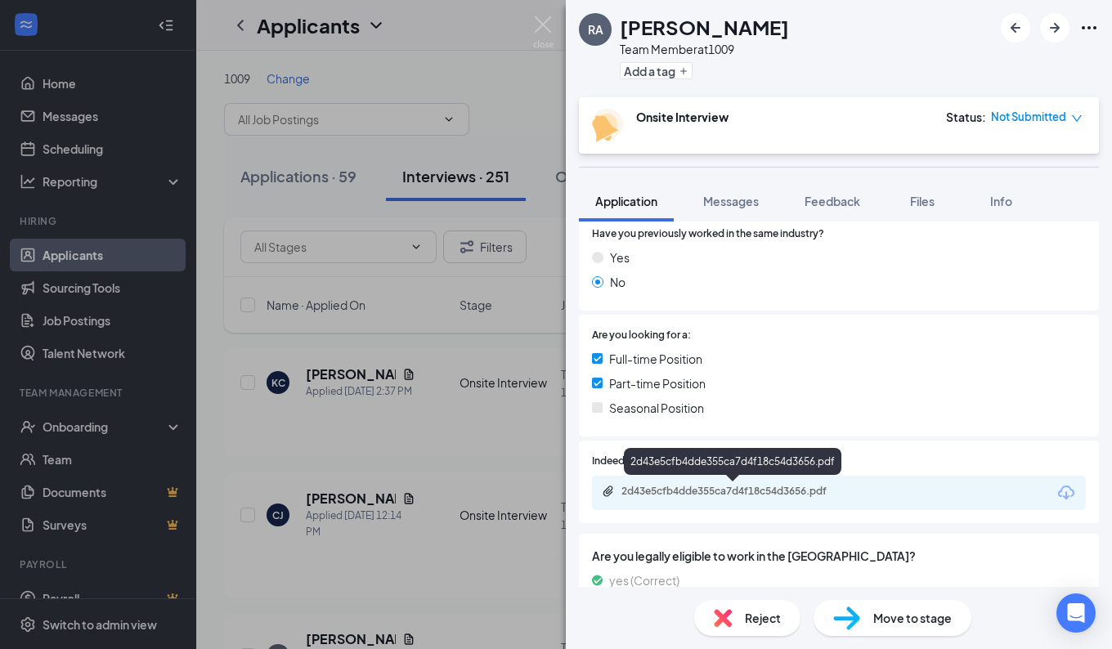
click at [694, 487] on div "2d43e5cfb4dde355ca7d4f18c54d3656.pdf" at bounding box center [736, 491] width 229 height 13
click at [535, 38] on img at bounding box center [543, 32] width 20 height 32
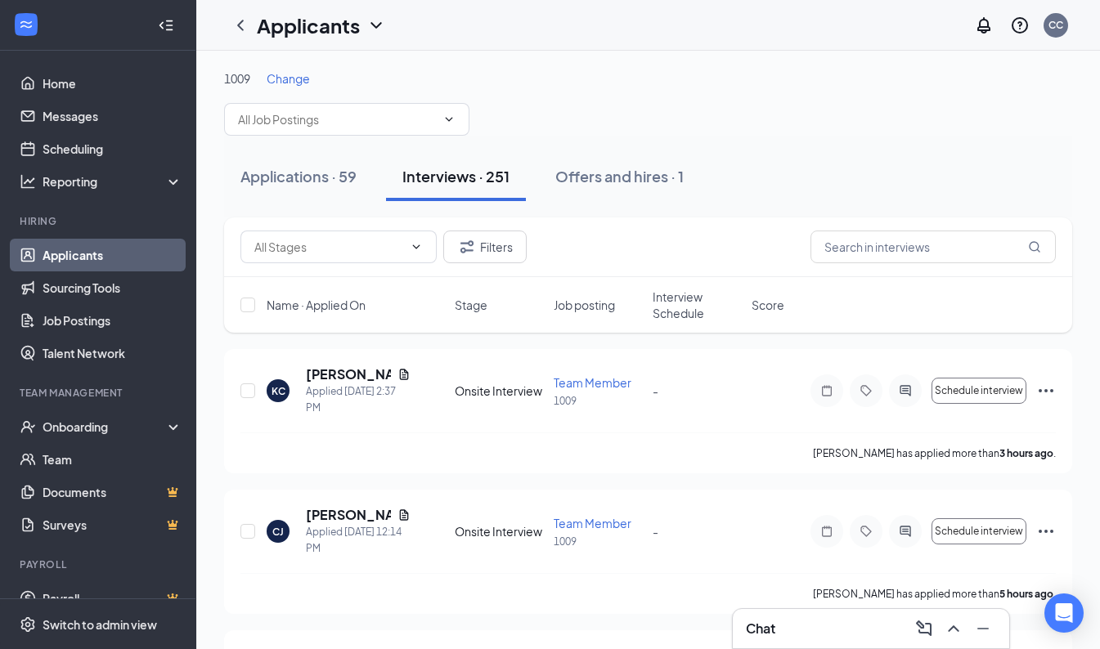
click at [275, 81] on span "Change" at bounding box center [288, 78] width 43 height 15
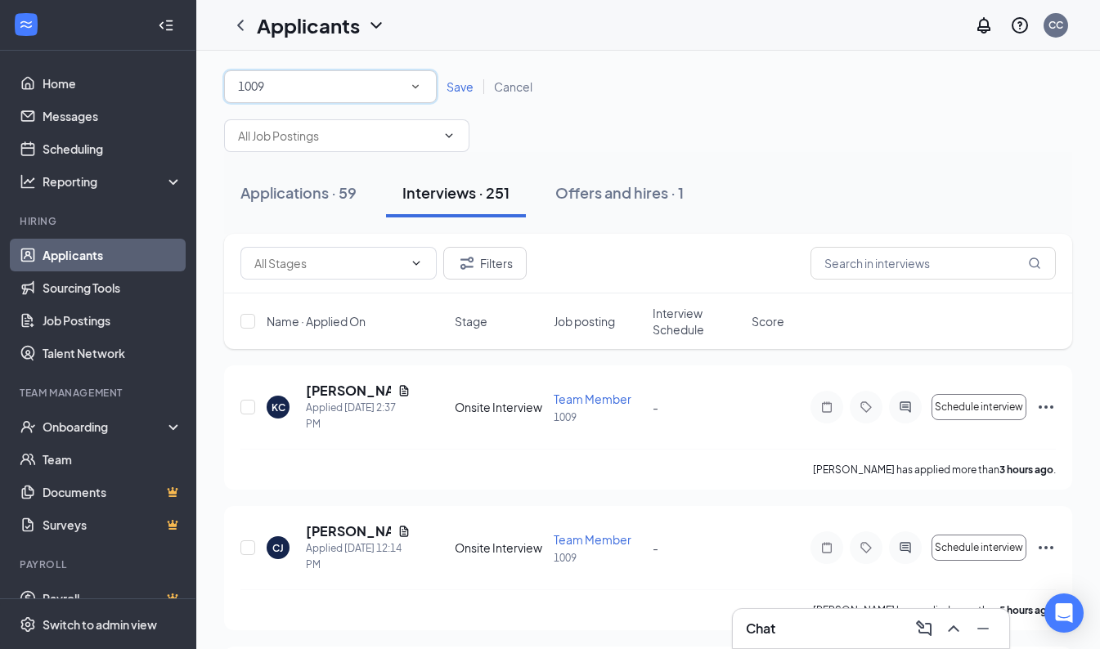
click at [281, 88] on div "1009" at bounding box center [330, 87] width 185 height 20
click at [293, 194] on div "486" at bounding box center [331, 184] width 200 height 20
click at [468, 82] on span "Save" at bounding box center [460, 86] width 27 height 15
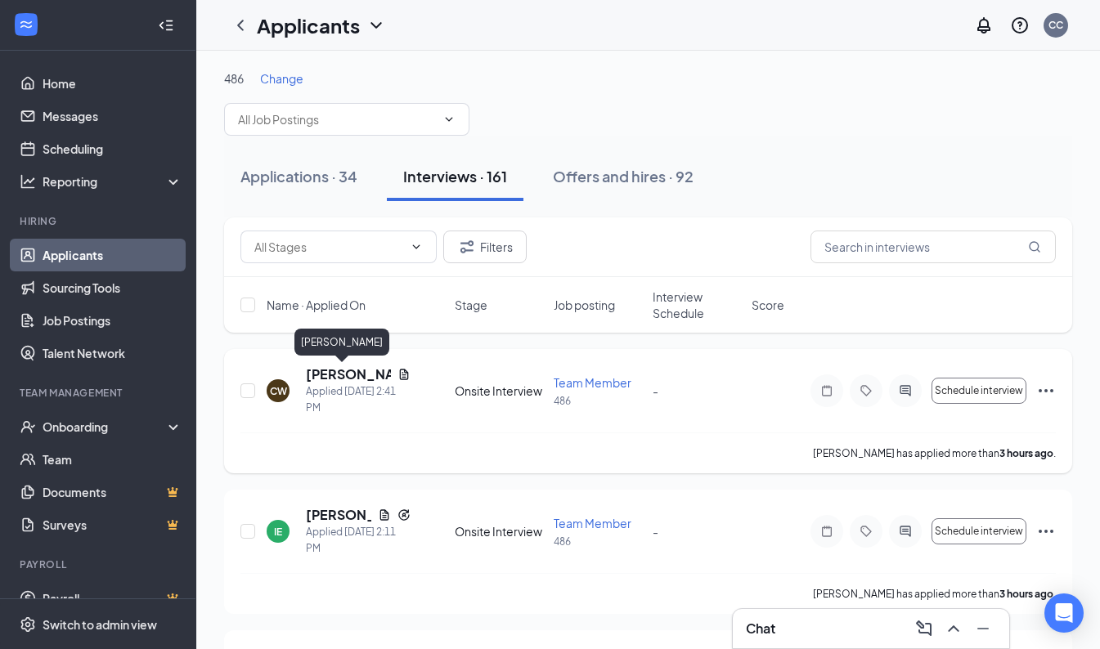
click at [342, 376] on h5 "[PERSON_NAME]" at bounding box center [348, 375] width 85 height 18
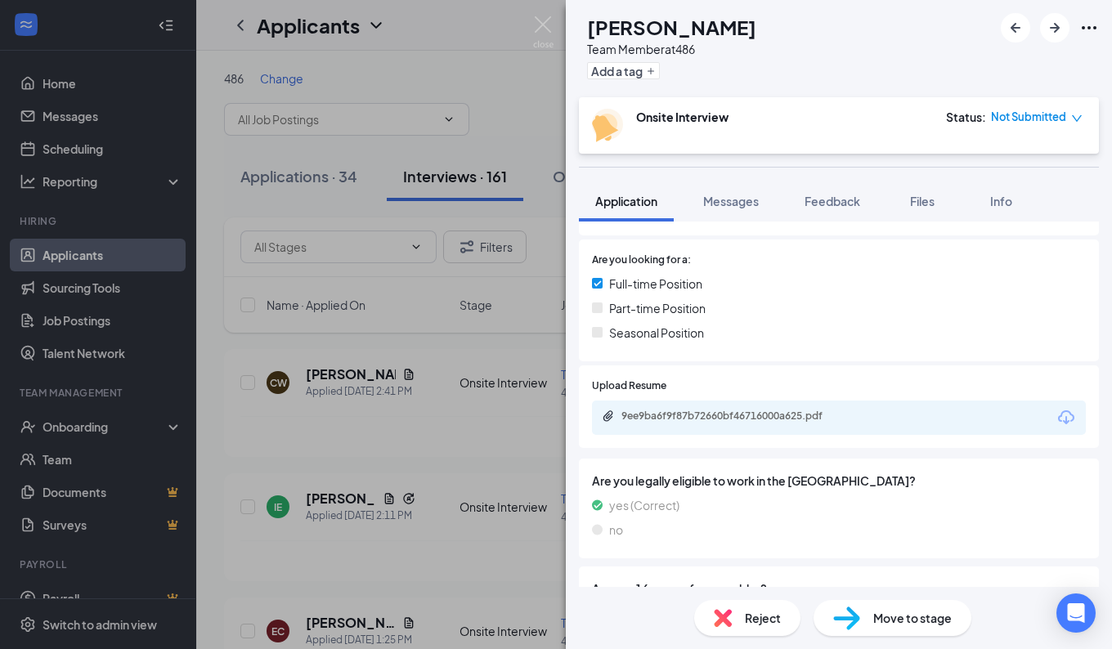
scroll to position [321, 0]
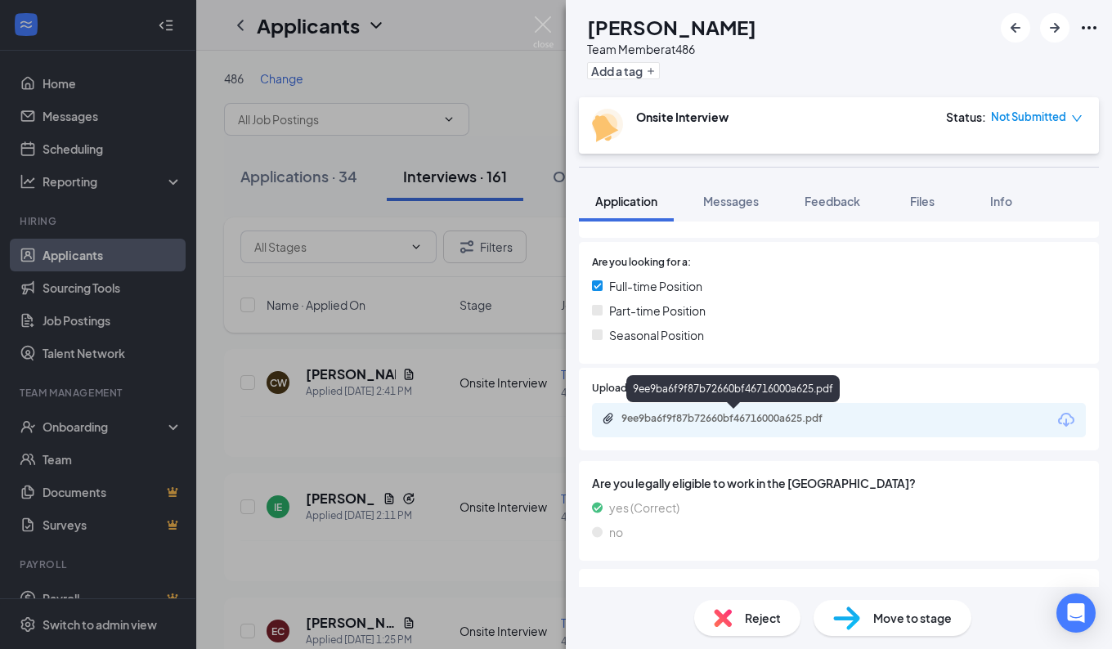
click at [728, 424] on div "9ee9ba6f9f87b72660bf46716000a625.pdf" at bounding box center [736, 418] width 229 height 13
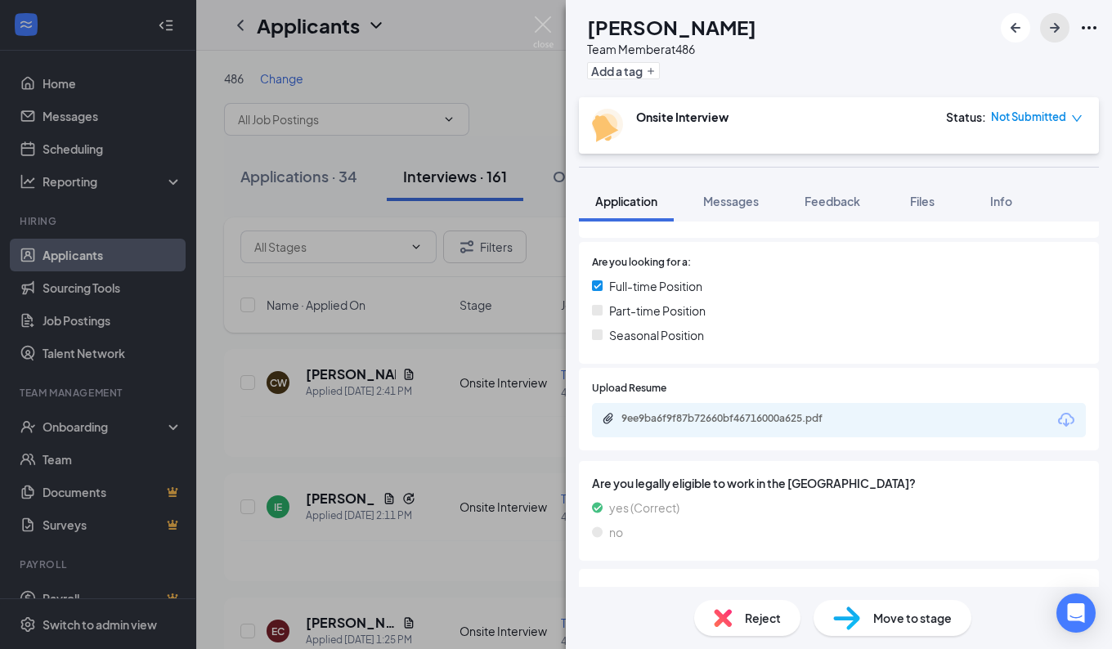
click at [1049, 26] on icon "ArrowRight" at bounding box center [1055, 28] width 20 height 20
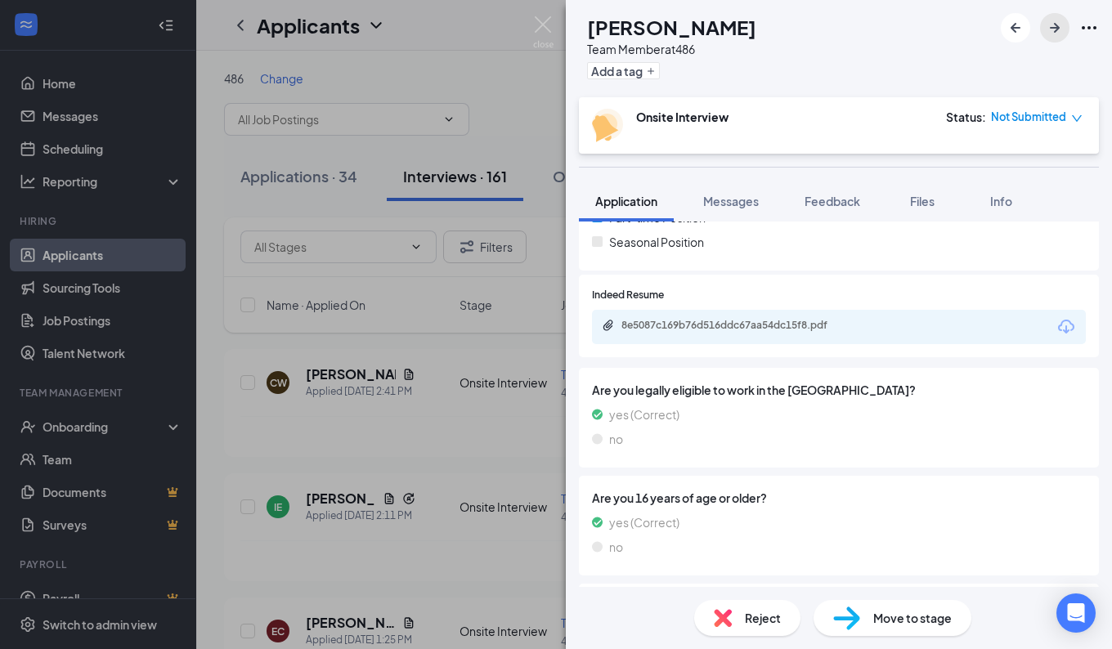
scroll to position [368, 0]
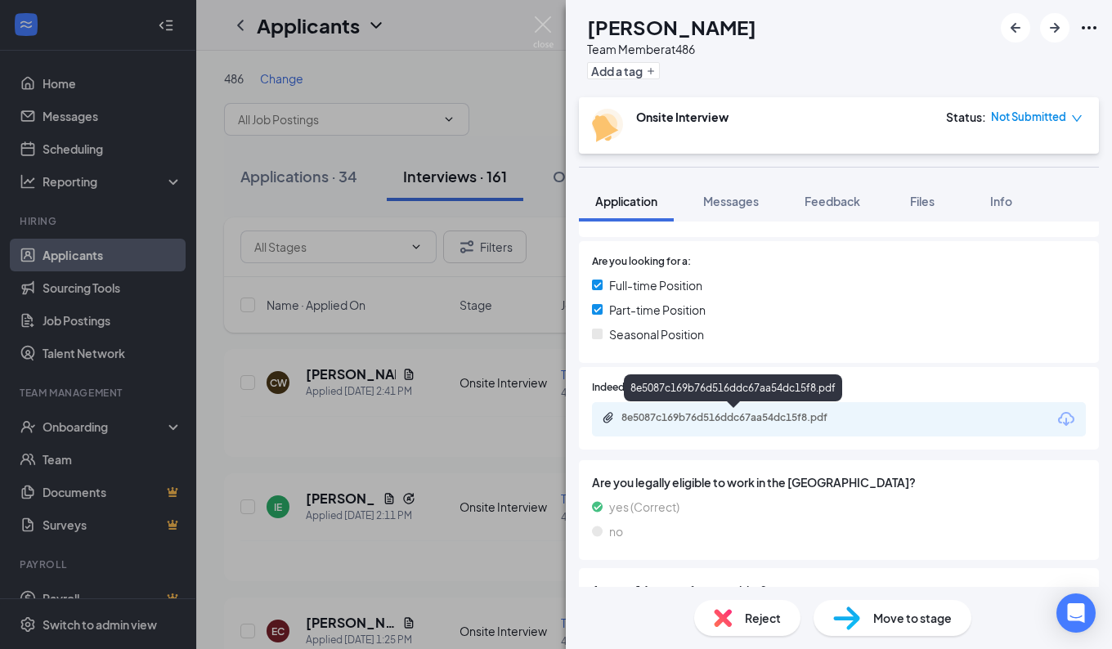
click at [692, 415] on div "8e5087c169b76d516ddc67aa54dc15f8.pdf" at bounding box center [736, 417] width 229 height 13
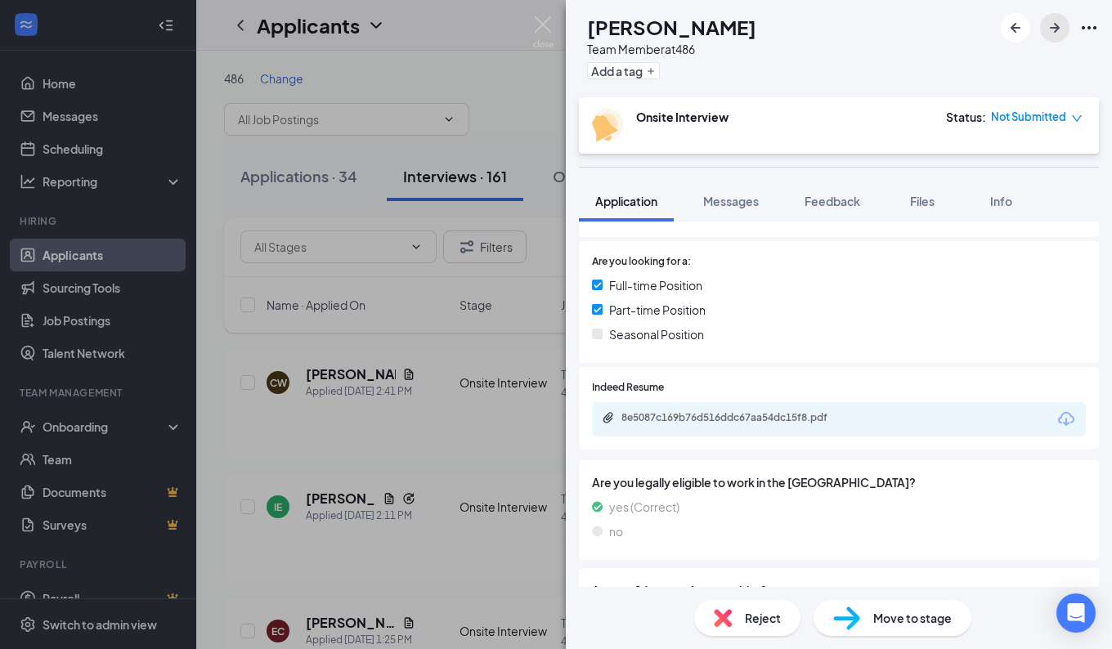
click at [1053, 32] on icon "ArrowRight" at bounding box center [1055, 28] width 20 height 20
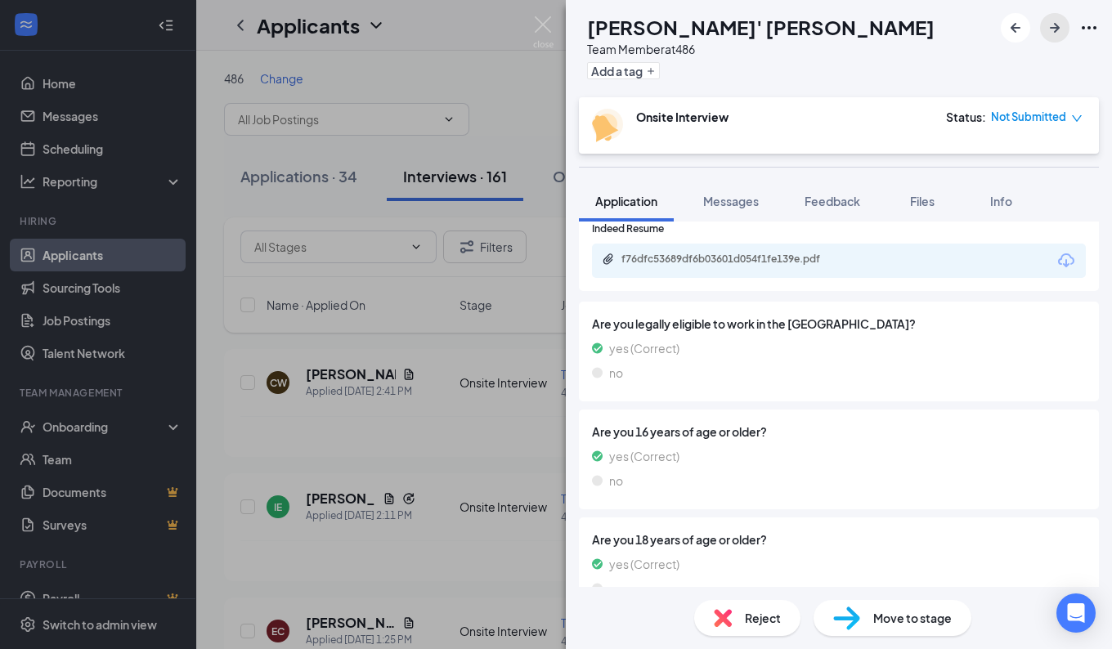
scroll to position [468, 0]
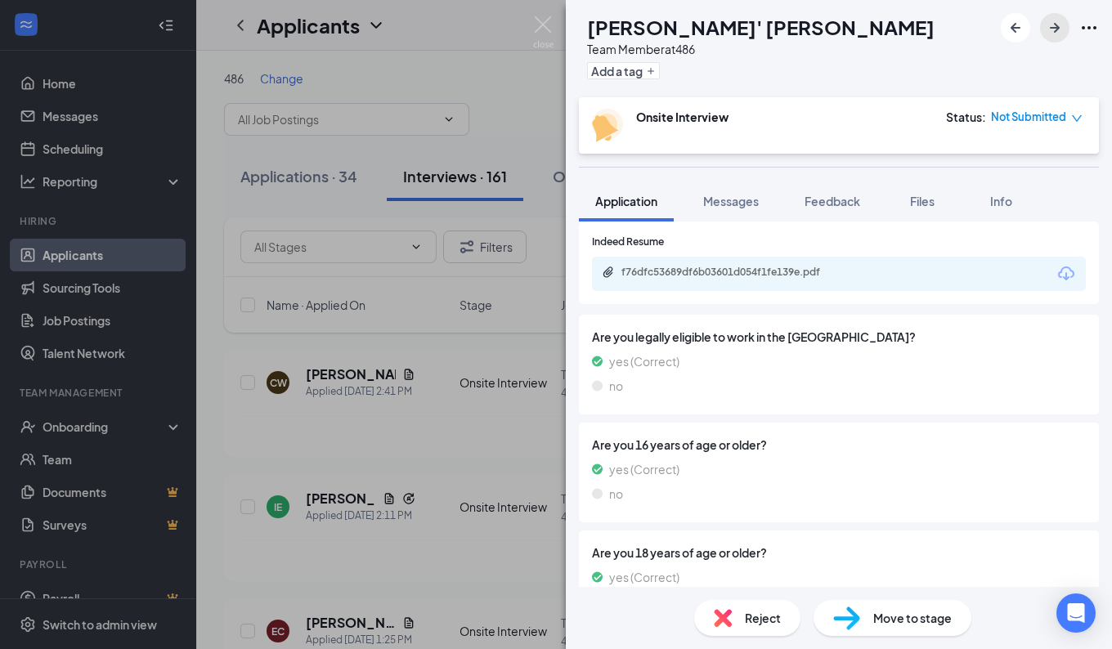
click at [1058, 32] on icon "ArrowRight" at bounding box center [1055, 28] width 20 height 20
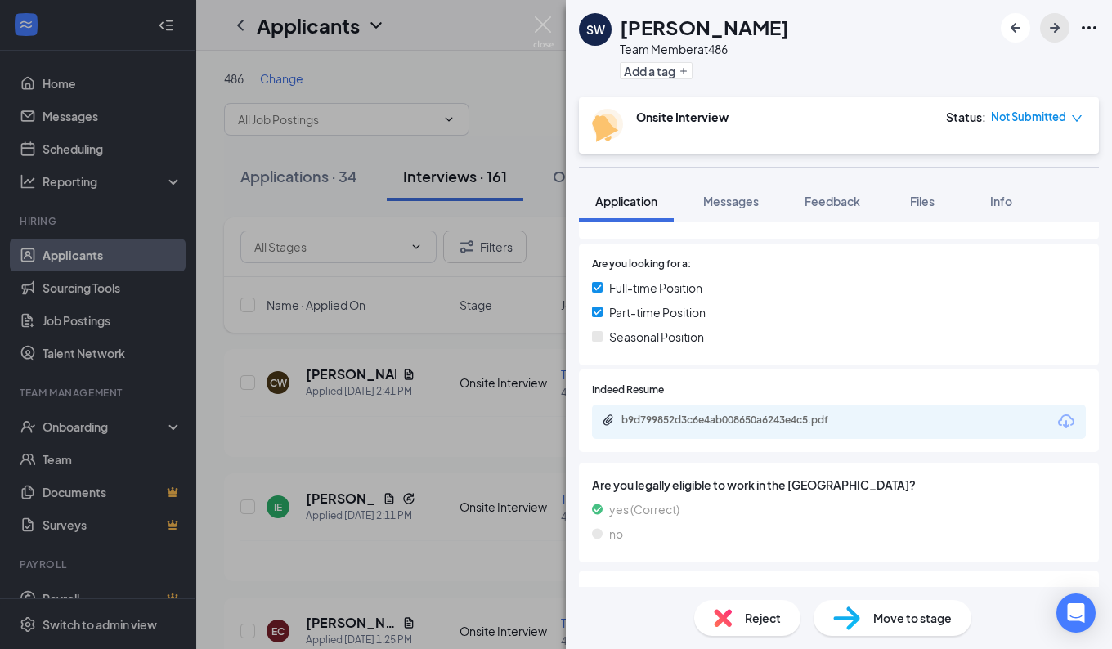
scroll to position [319, 0]
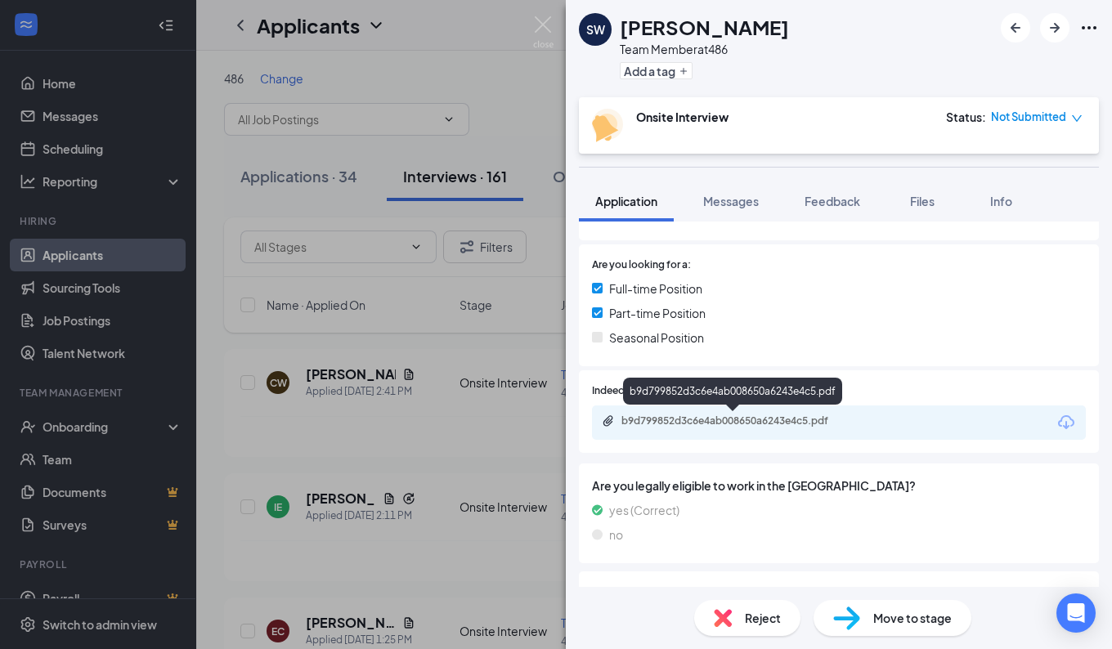
click at [712, 428] on div "b9d799852d3c6e4ab008650a6243e4c5.pdf" at bounding box center [736, 421] width 229 height 13
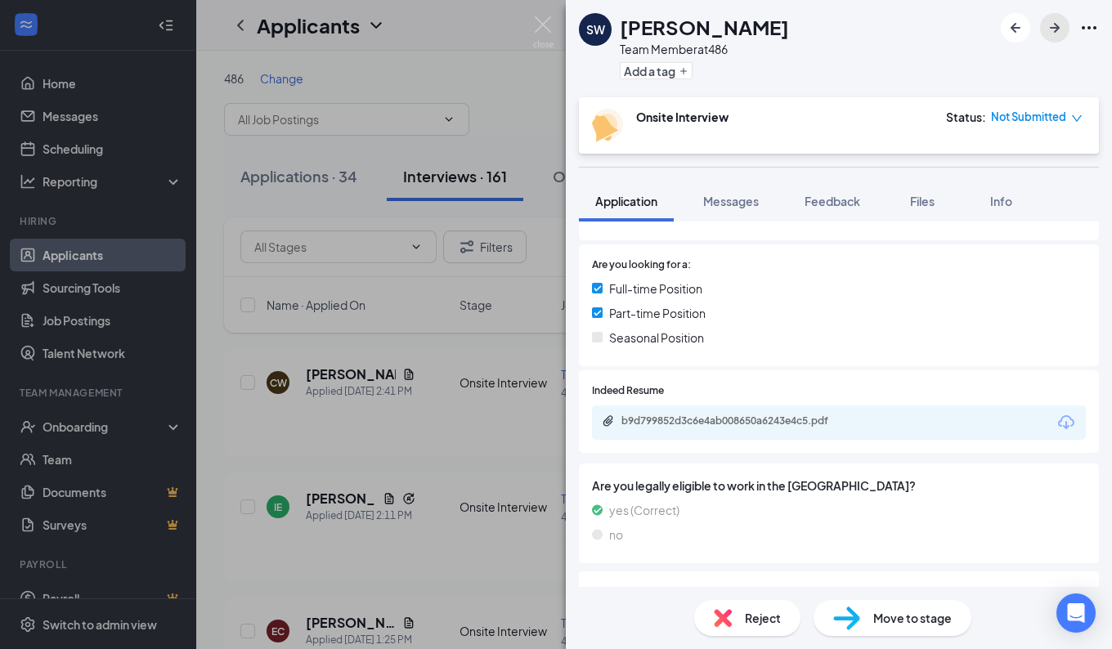
click at [1049, 32] on icon "ArrowRight" at bounding box center [1055, 28] width 20 height 20
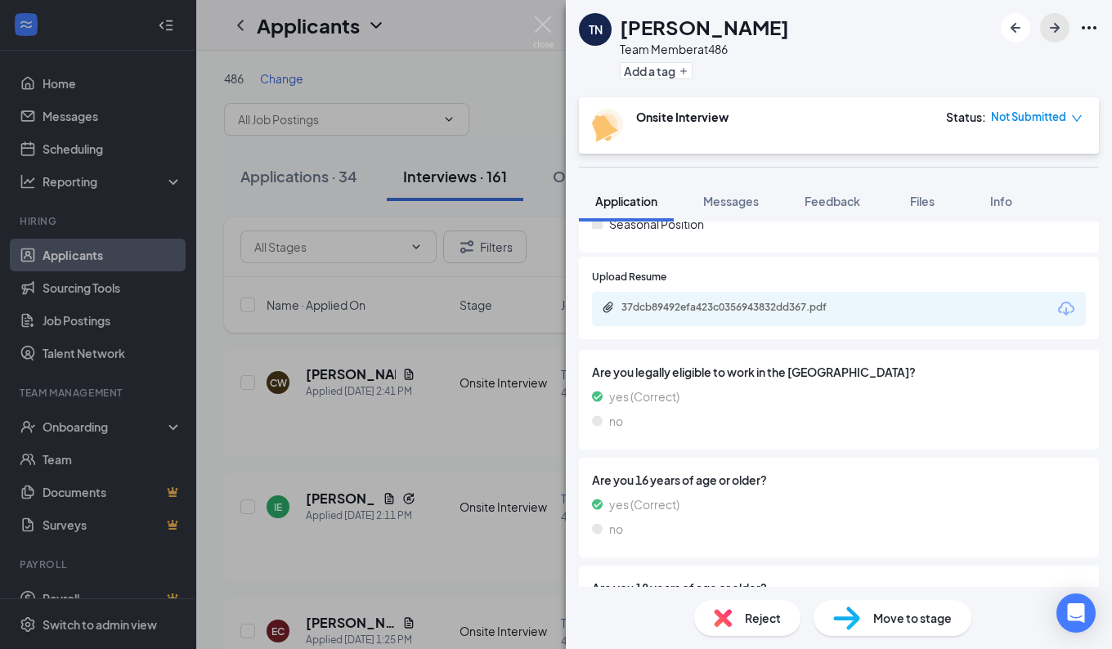
scroll to position [477, 0]
click at [710, 301] on div "37dcb89492efa423c0356943832dd367.pdf" at bounding box center [839, 311] width 494 height 34
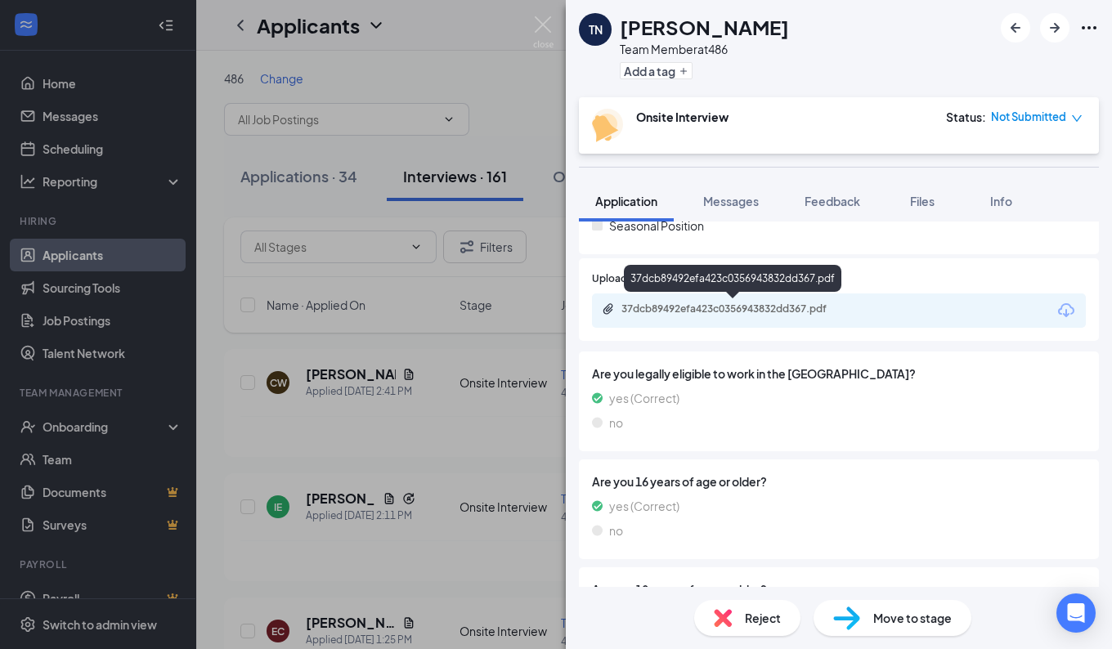
click at [712, 308] on div "37dcb89492efa423c0356943832dd367.pdf" at bounding box center [736, 309] width 229 height 13
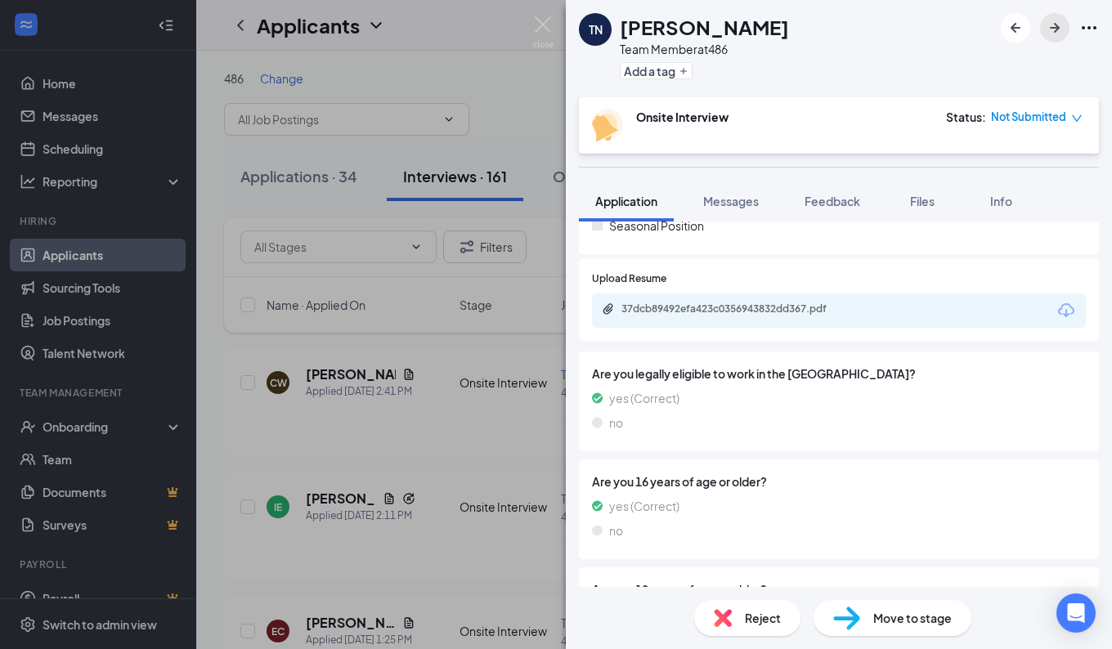
click at [1052, 20] on icon "ArrowRight" at bounding box center [1055, 28] width 20 height 20
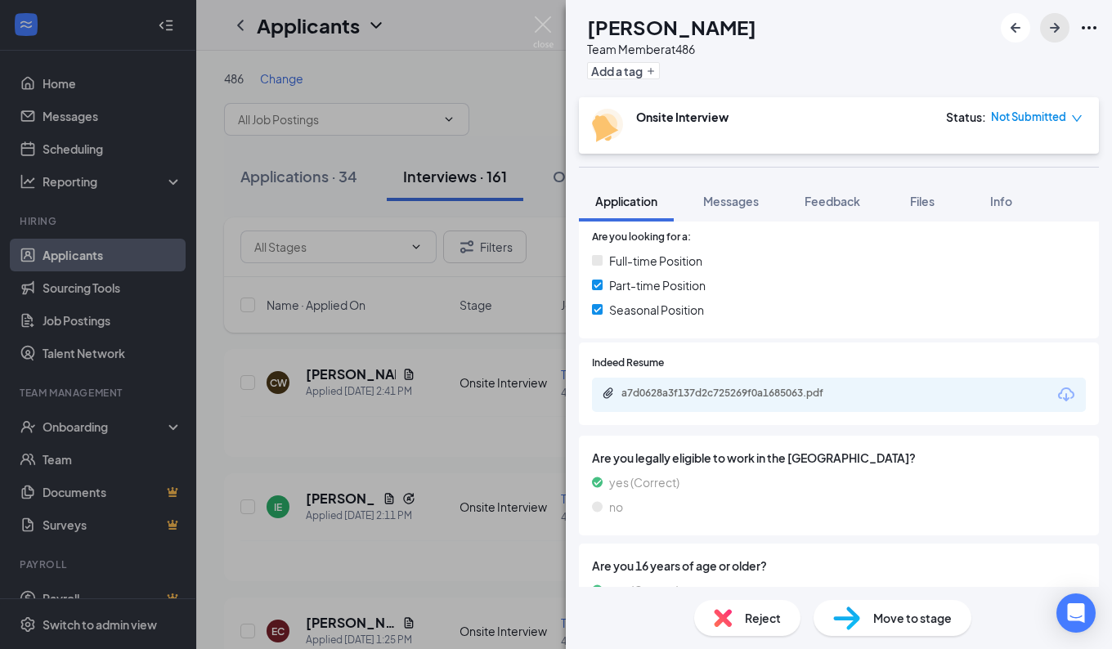
scroll to position [346, 0]
click at [1058, 17] on button "button" at bounding box center [1054, 27] width 29 height 29
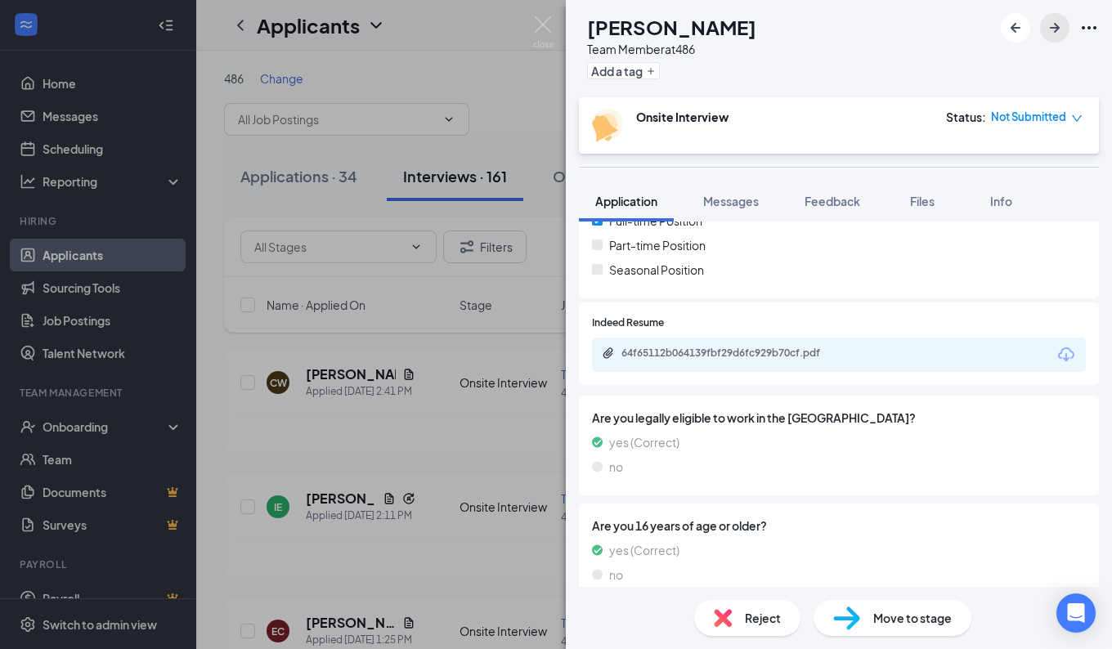
scroll to position [385, 0]
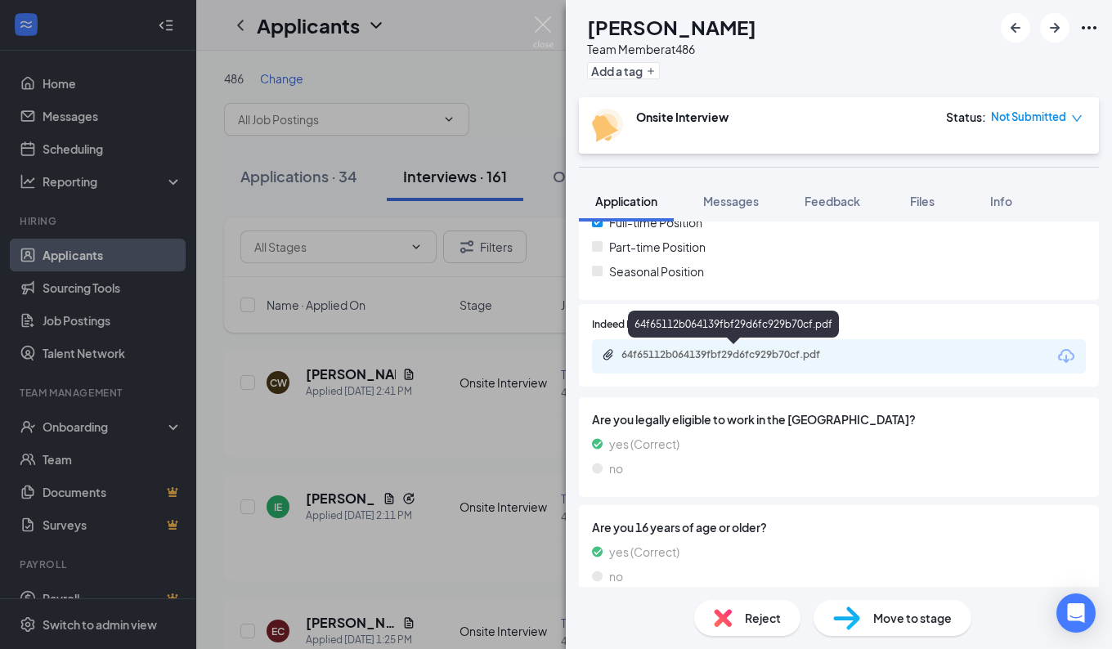
click at [795, 354] on div "64f65112b064139fbf29d6fc929b70cf.pdf" at bounding box center [736, 354] width 229 height 13
